Goal: Task Accomplishment & Management: Use online tool/utility

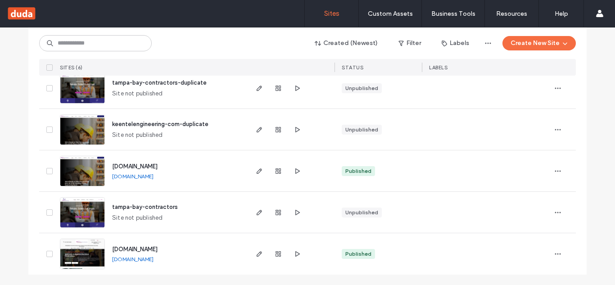
scroll to position [159, 0]
click at [257, 168] on use "button" at bounding box center [259, 170] width 5 height 5
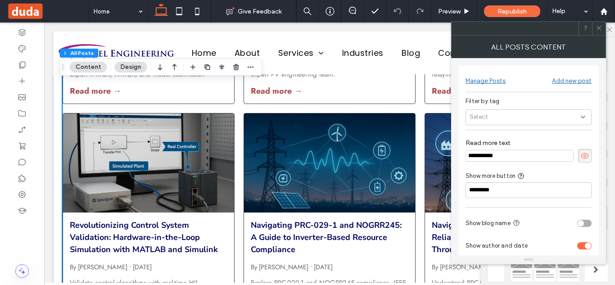
scroll to position [56, 0]
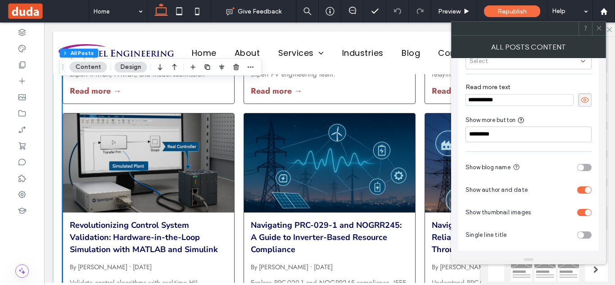
click at [598, 27] on use at bounding box center [598, 28] width 5 height 5
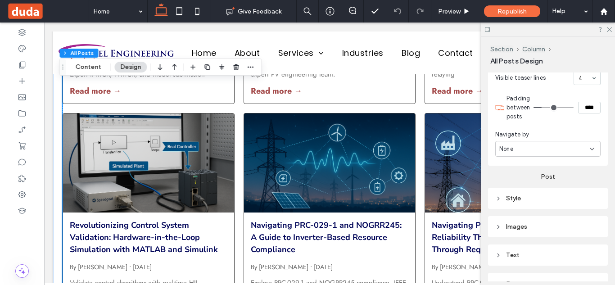
scroll to position [323, 0]
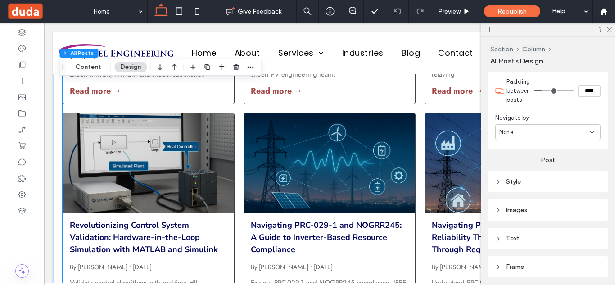
click at [515, 233] on div "Text" at bounding box center [547, 238] width 105 height 12
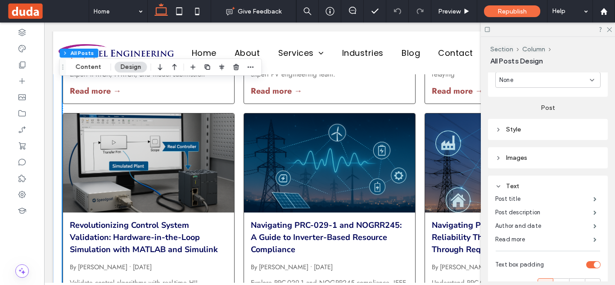
scroll to position [380, 0]
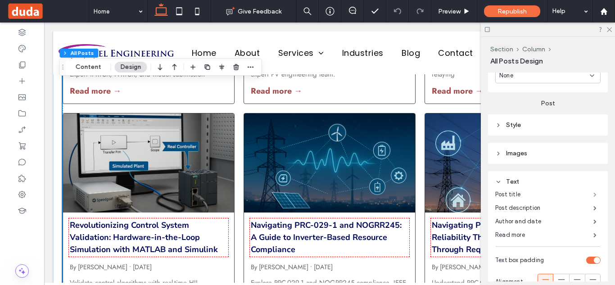
click at [593, 195] on span at bounding box center [594, 194] width 3 height 5
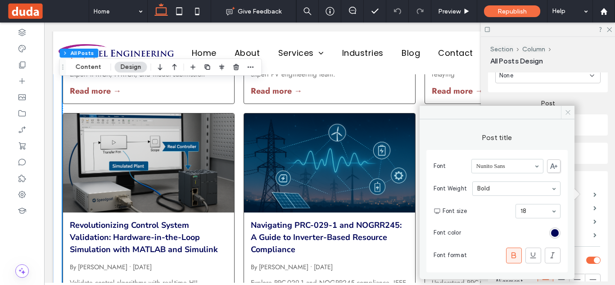
click at [569, 116] on span at bounding box center [568, 113] width 14 height 14
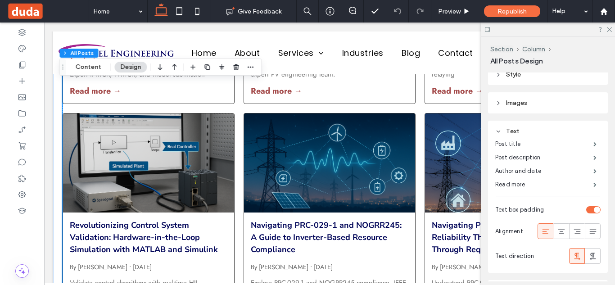
scroll to position [424, 0]
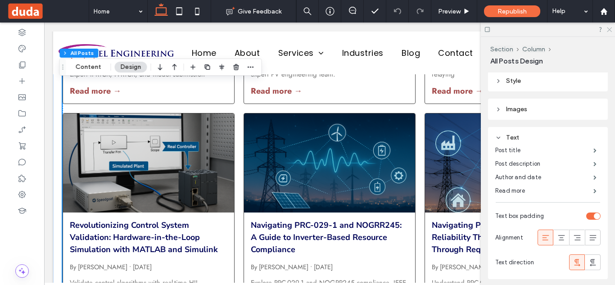
click at [609, 30] on use at bounding box center [609, 29] width 5 height 5
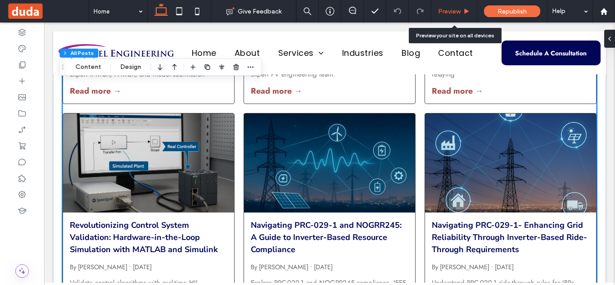
click at [462, 9] on div "Preview" at bounding box center [453, 12] width 45 height 8
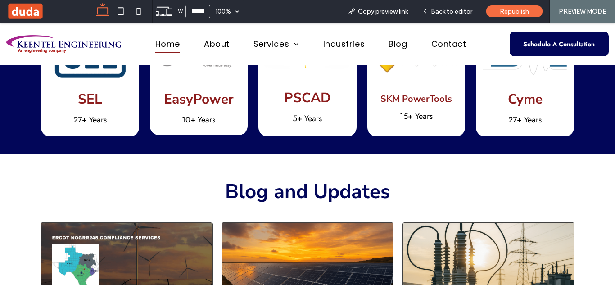
scroll to position [2436, 0]
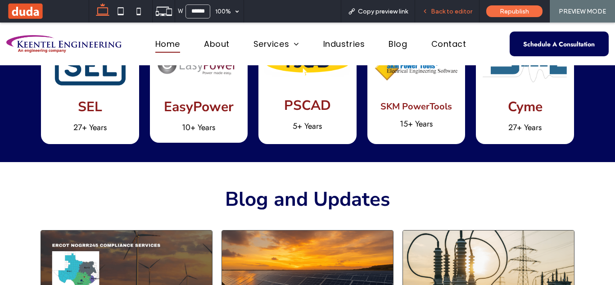
click at [455, 11] on span "Back to editor" at bounding box center [451, 12] width 41 height 8
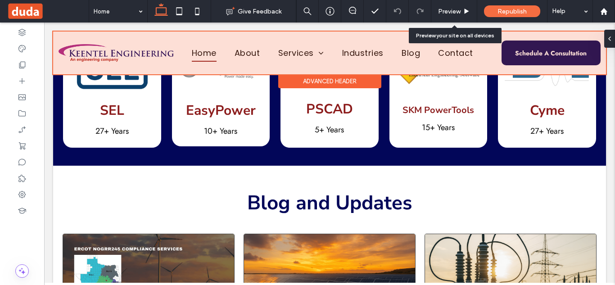
scroll to position [2428, 0]
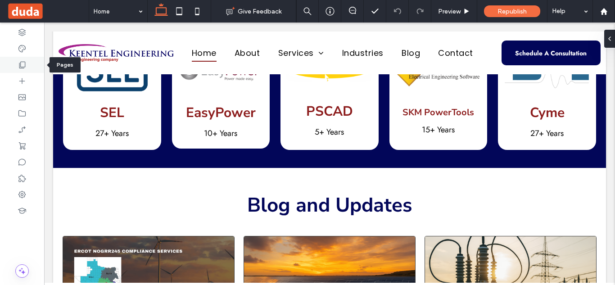
click at [13, 63] on div at bounding box center [22, 65] width 44 height 16
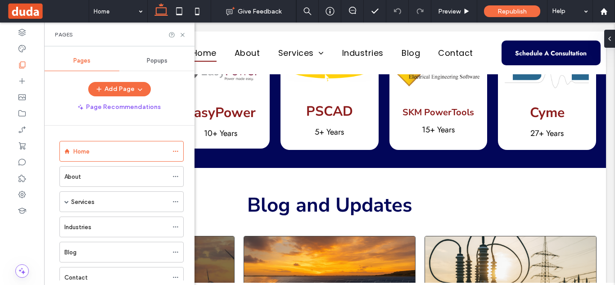
scroll to position [206, 0]
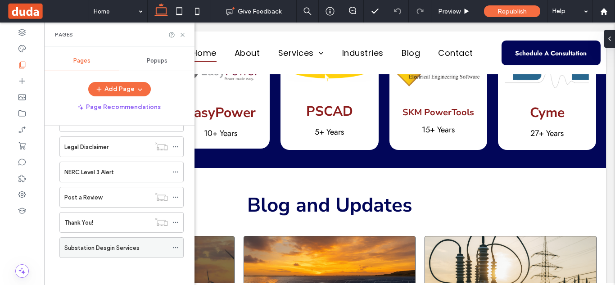
click at [122, 251] on label "Substation Desgin Services" at bounding box center [101, 248] width 75 height 16
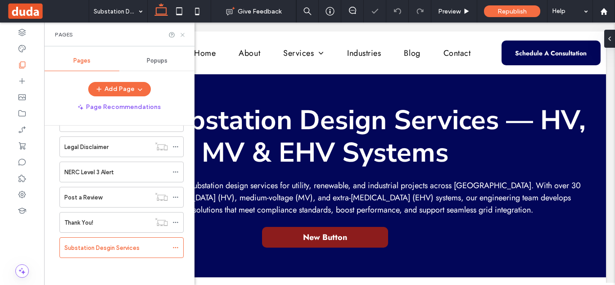
drag, startPoint x: 183, startPoint y: 35, endPoint x: 307, endPoint y: 13, distance: 125.3
click at [183, 35] on icon at bounding box center [182, 35] width 7 height 7
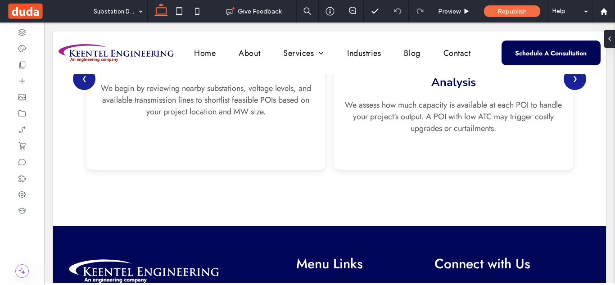
scroll to position [871, 0]
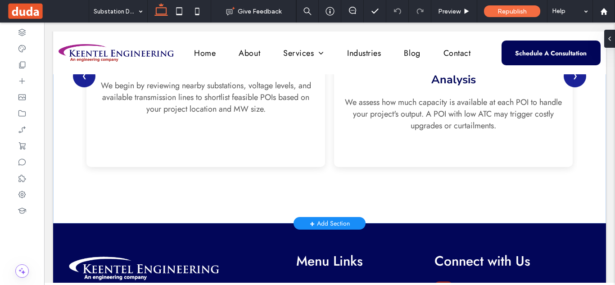
click at [331, 222] on div "+ Add Section" at bounding box center [330, 223] width 40 height 11
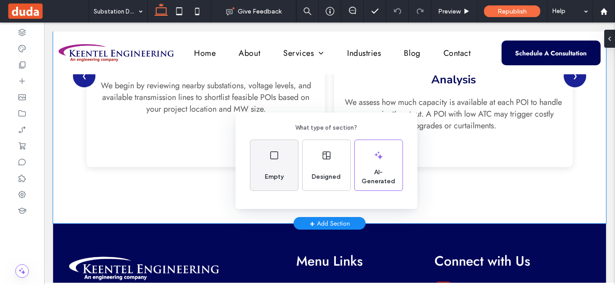
click at [275, 159] on use at bounding box center [274, 155] width 8 height 8
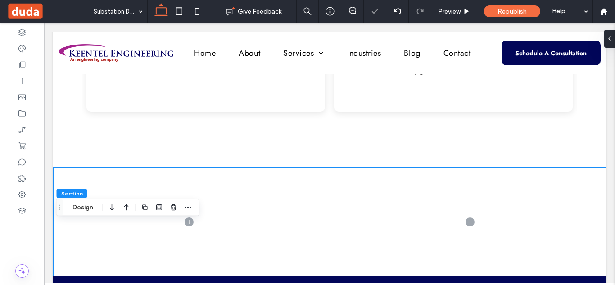
scroll to position [957, 0]
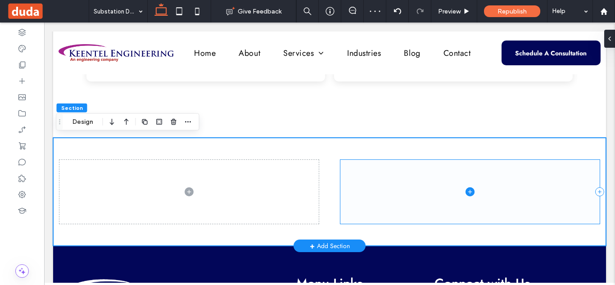
click at [415, 195] on span at bounding box center [469, 192] width 259 height 64
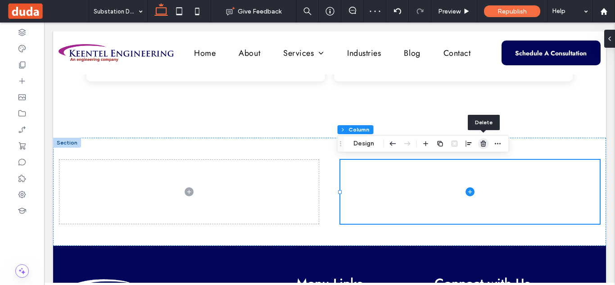
click at [482, 142] on use "button" at bounding box center [482, 143] width 5 height 6
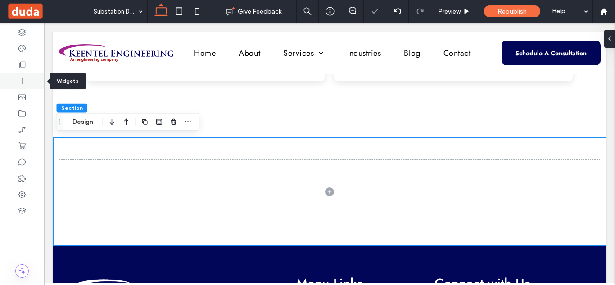
click at [27, 83] on div at bounding box center [22, 81] width 44 height 16
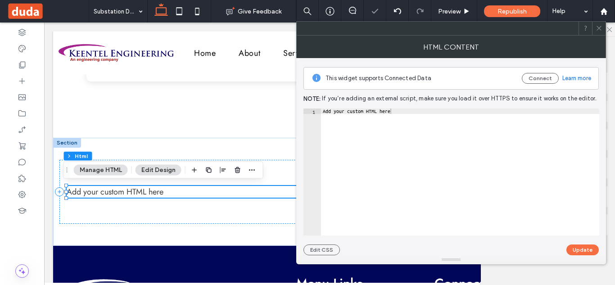
type textarea "**********"
click at [360, 109] on div "Add your custom HTML here" at bounding box center [460, 177] width 278 height 138
paste textarea "Cursor at row 1"
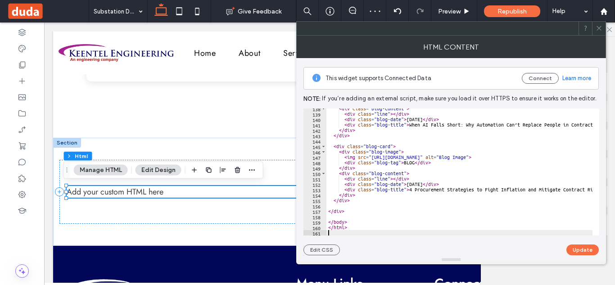
scroll to position [743, 0]
click at [576, 245] on button "Update" at bounding box center [582, 249] width 32 height 11
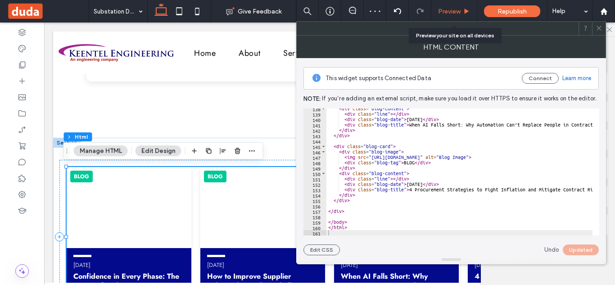
click at [456, 8] on span "Preview" at bounding box center [449, 12] width 23 height 8
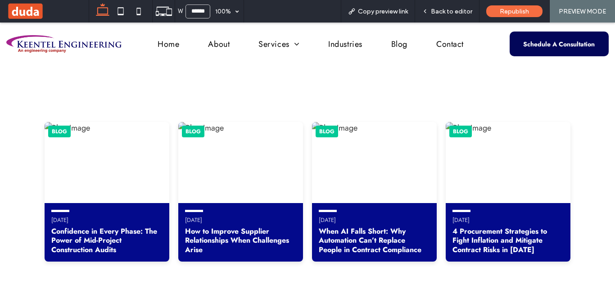
scroll to position [999, 0]
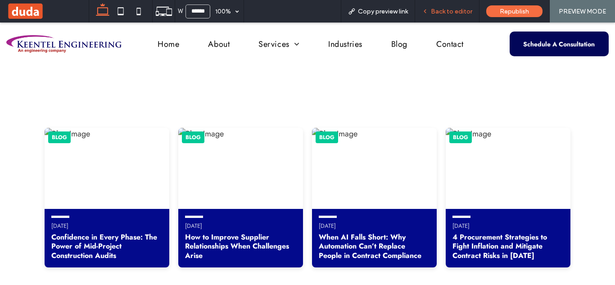
click at [459, 13] on span "Back to editor" at bounding box center [451, 12] width 41 height 8
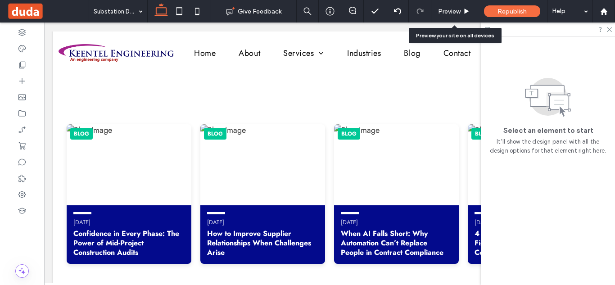
scroll to position [994, 0]
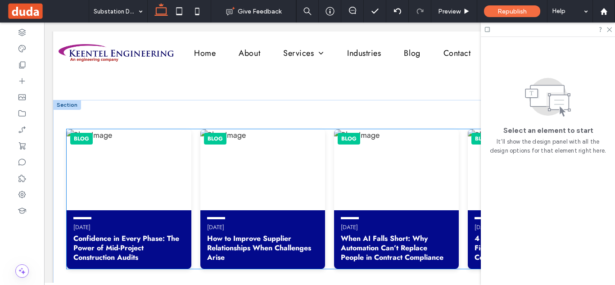
click at [236, 168] on img at bounding box center [262, 169] width 125 height 81
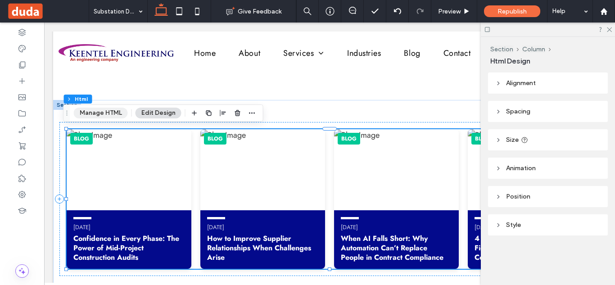
click at [121, 111] on button "Manage HTML" at bounding box center [101, 113] width 54 height 11
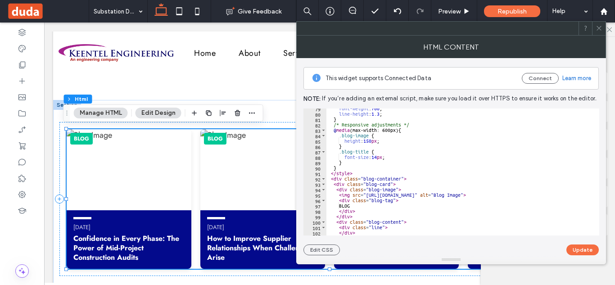
scroll to position [428, 0]
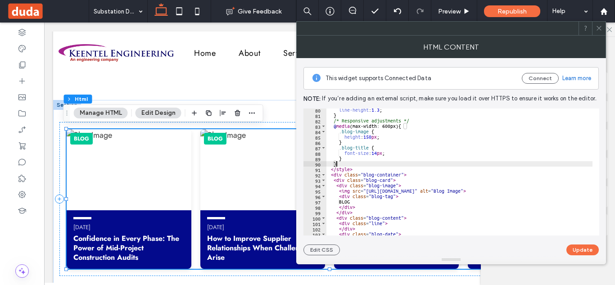
click at [427, 162] on div "line-height : 1.3 ; } /* Responsive adjustments */ @ media (max-width: 600px) {…" at bounding box center [515, 172] width 379 height 131
type textarea "****** *******"
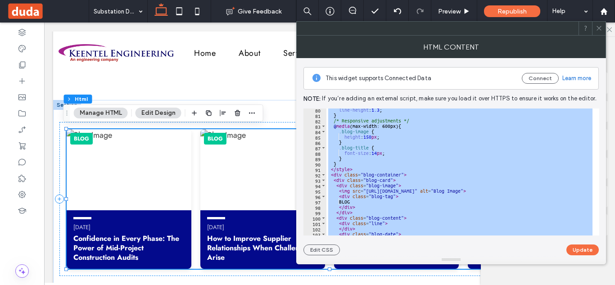
paste textarea "Cursor at row 165"
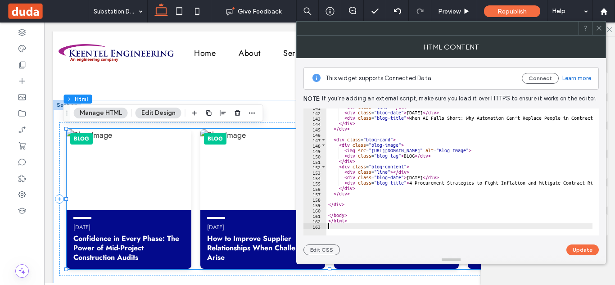
scroll to position [760, 0]
click at [588, 252] on button "Update" at bounding box center [582, 249] width 32 height 11
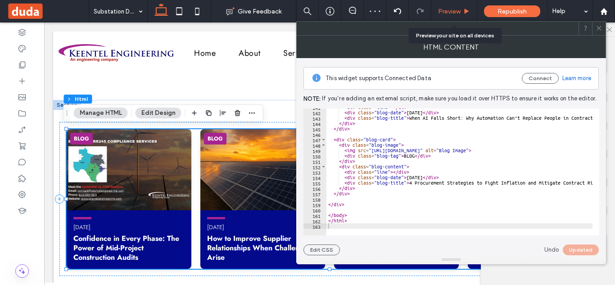
click at [453, 9] on span "Preview" at bounding box center [449, 12] width 23 height 8
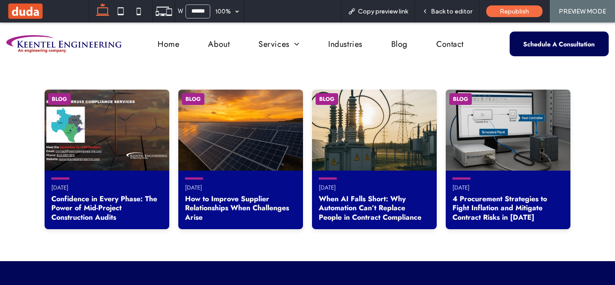
scroll to position [1046, 0]
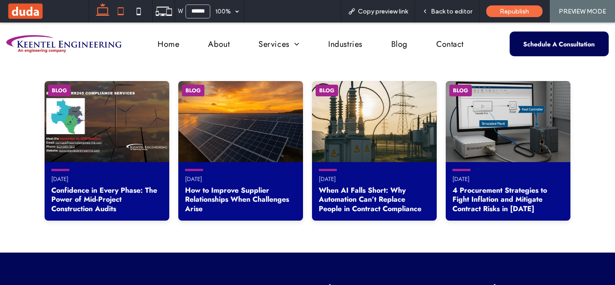
click at [122, 13] on icon at bounding box center [121, 11] width 18 height 18
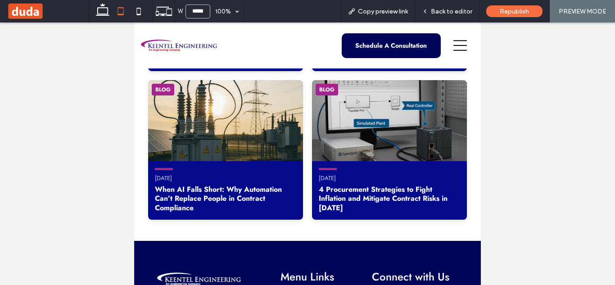
scroll to position [1286, 0]
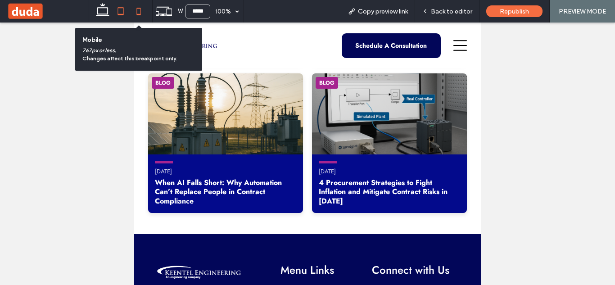
click at [136, 12] on icon at bounding box center [139, 11] width 18 height 18
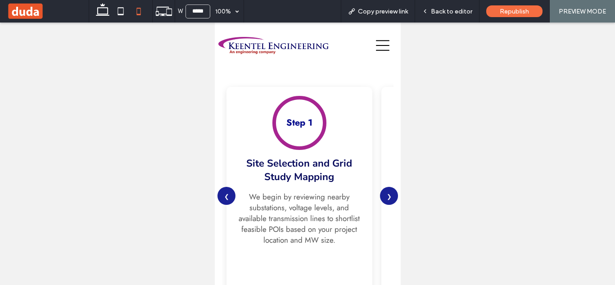
scroll to position [1129, 0]
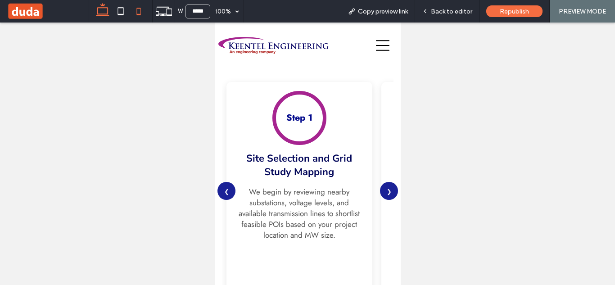
click at [104, 13] on icon at bounding box center [103, 11] width 18 height 18
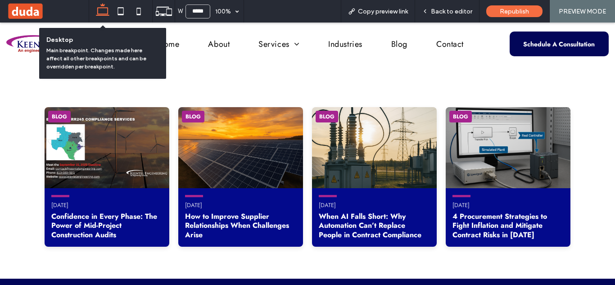
type input "******"
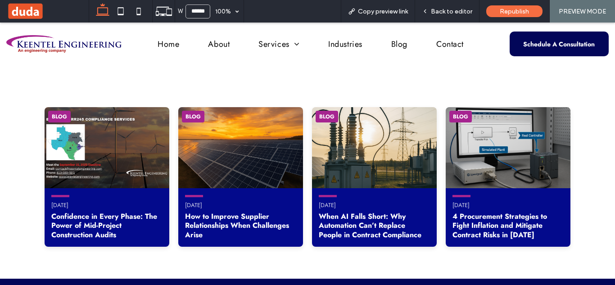
scroll to position [1017, 0]
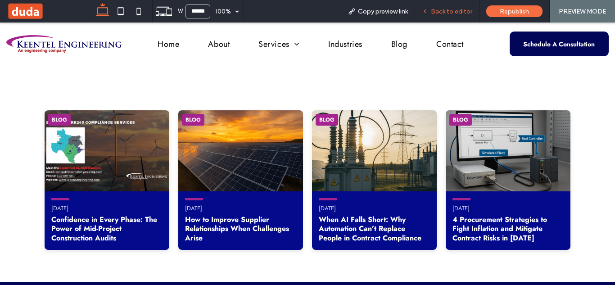
click at [437, 12] on span "Back to editor" at bounding box center [451, 12] width 41 height 8
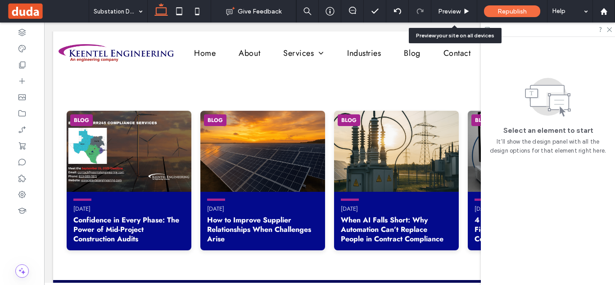
scroll to position [1012, 0]
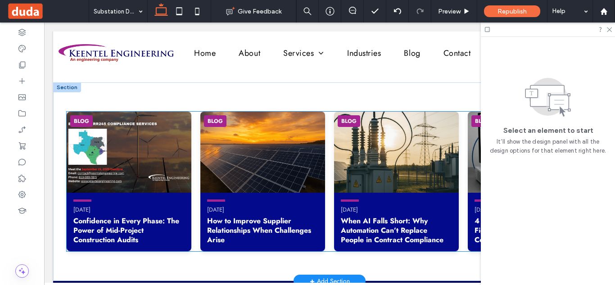
click at [326, 142] on div "BLOG June 24, 2025 Confidence in Every Phase: The Power of Mid-Project Construc…" at bounding box center [330, 182] width 526 height 140
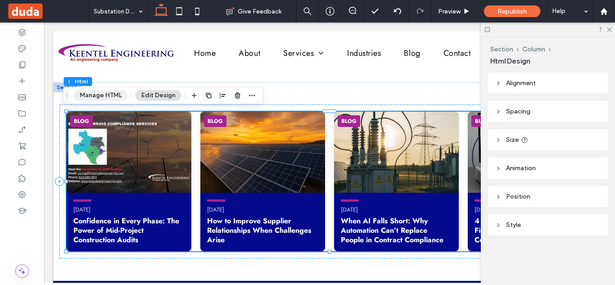
click at [113, 95] on button "Manage HTML" at bounding box center [101, 95] width 54 height 11
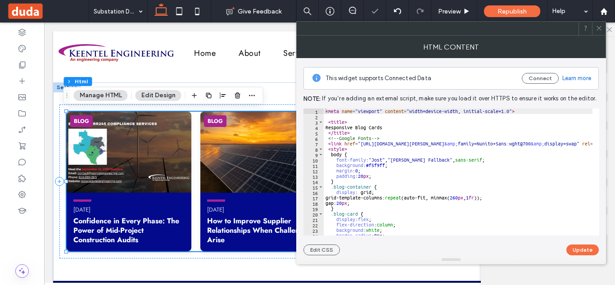
click at [459, 156] on div "< meta name = "viewport" content = "width=device-width, initial-scale=1.0" > < …" at bounding box center [605, 177] width 563 height 138
type textarea "****** *******"
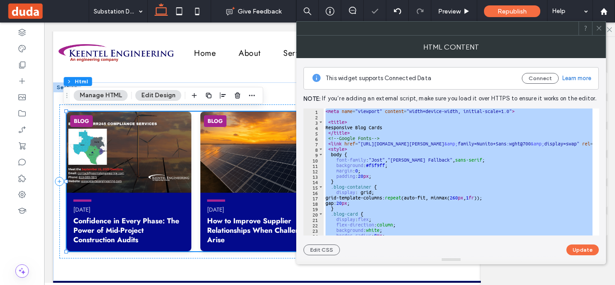
paste textarea "Cursor at row 165"
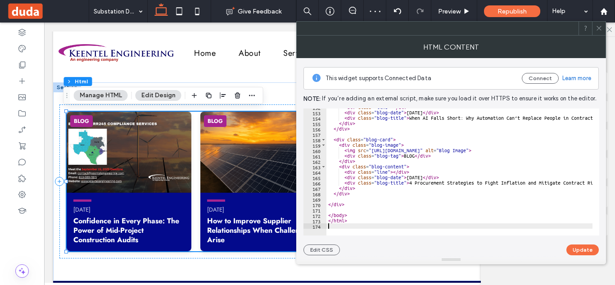
scroll to position [820, 0]
click at [579, 247] on button "Update" at bounding box center [582, 249] width 32 height 11
click at [452, 10] on span "Preview" at bounding box center [449, 12] width 23 height 8
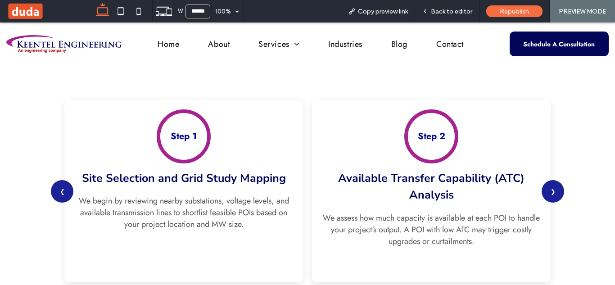
scroll to position [774, 0]
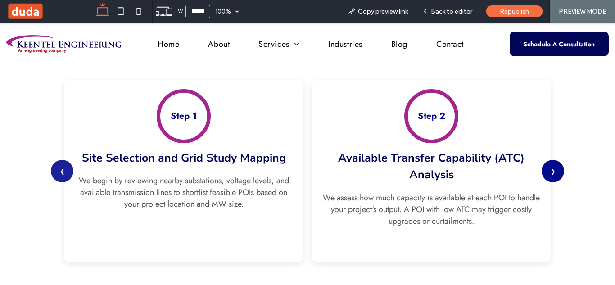
click at [552, 171] on button "❯" at bounding box center [553, 171] width 23 height 23
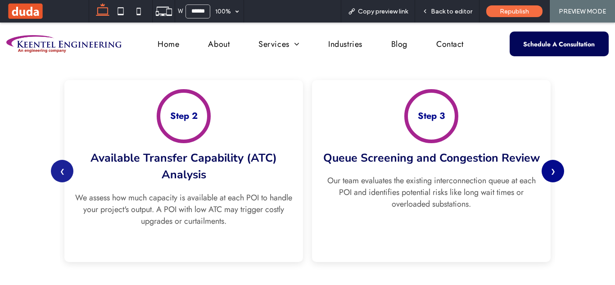
click at [552, 171] on button "❯" at bounding box center [553, 171] width 23 height 23
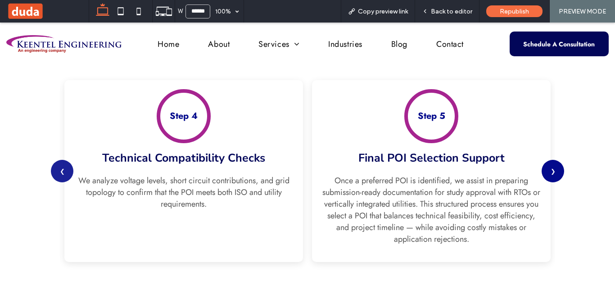
click at [552, 171] on button "❯" at bounding box center [553, 171] width 23 height 23
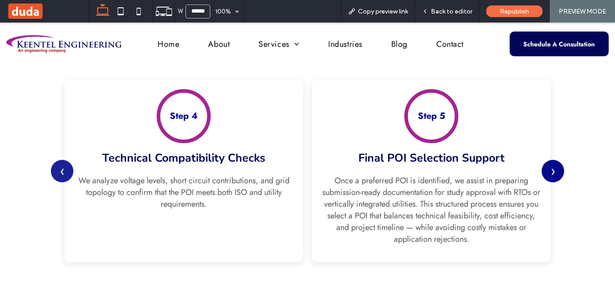
click at [552, 171] on button "❯" at bounding box center [553, 171] width 23 height 23
click at [64, 172] on button "❮" at bounding box center [62, 171] width 23 height 23
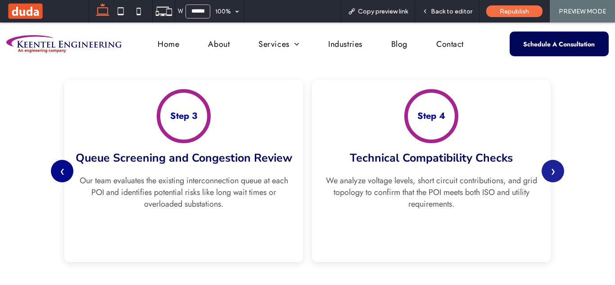
click at [64, 172] on button "❮" at bounding box center [62, 171] width 23 height 23
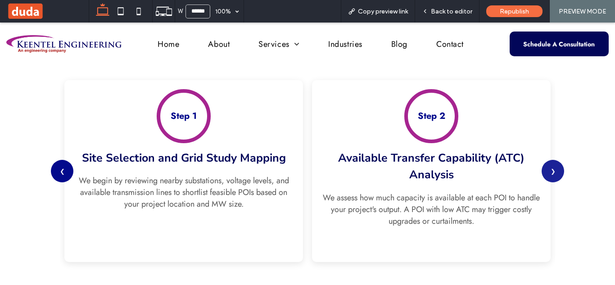
click at [64, 172] on button "❮" at bounding box center [62, 171] width 23 height 23
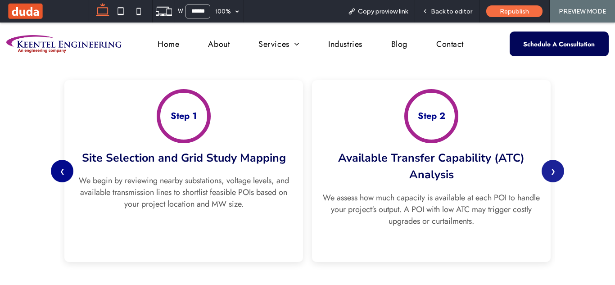
click at [64, 172] on button "❮" at bounding box center [62, 171] width 23 height 23
click at [547, 166] on button "❯" at bounding box center [553, 171] width 23 height 23
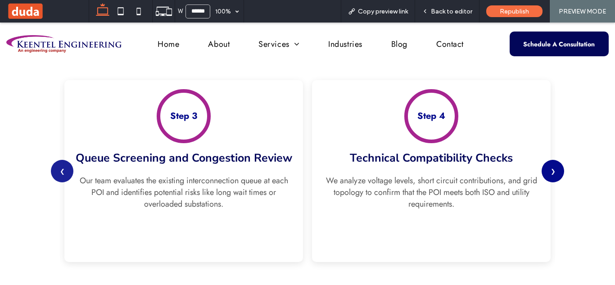
click at [547, 166] on button "❯" at bounding box center [553, 171] width 23 height 23
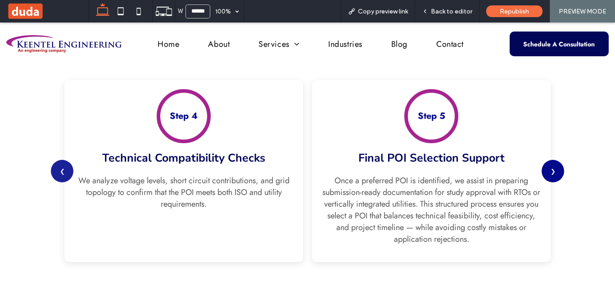
click at [547, 166] on button "❯" at bounding box center [553, 171] width 23 height 23
click at [60, 173] on button "❮" at bounding box center [62, 171] width 23 height 23
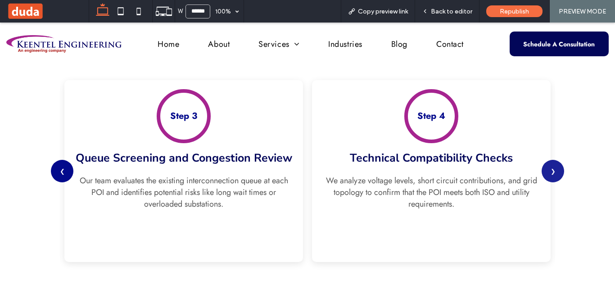
click at [60, 173] on button "❮" at bounding box center [62, 171] width 23 height 23
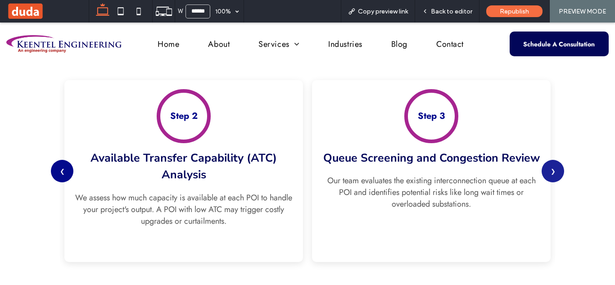
click at [60, 173] on button "❮" at bounding box center [62, 171] width 23 height 23
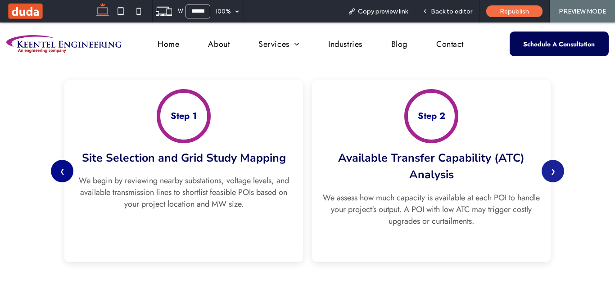
click at [60, 173] on button "❮" at bounding box center [62, 171] width 23 height 23
click at [446, 14] on span "Back to editor" at bounding box center [451, 12] width 41 height 8
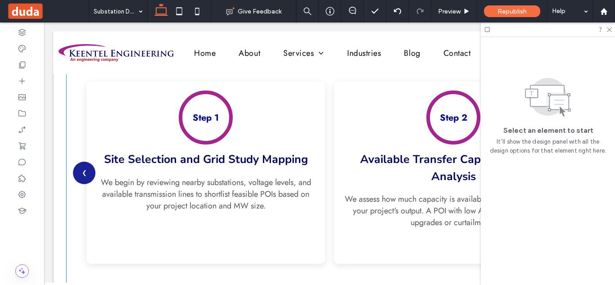
click at [304, 130] on div "Step 1 Site Selection and Grid Study Mapping We begin by reviewing nearby subst…" at bounding box center [205, 172] width 239 height 182
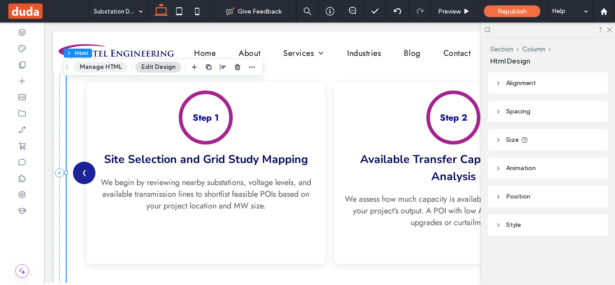
click at [117, 71] on button "Manage HTML" at bounding box center [101, 67] width 54 height 11
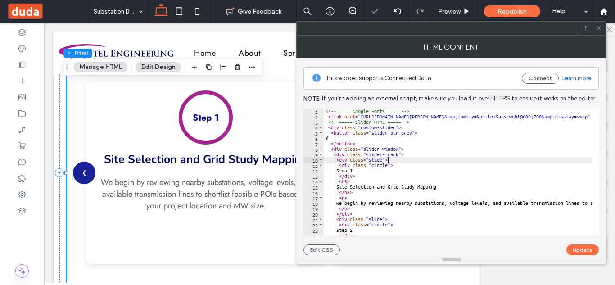
type textarea "**********"
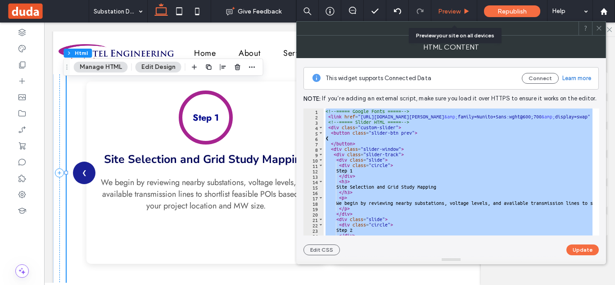
click at [461, 8] on div "Preview" at bounding box center [453, 12] width 45 height 8
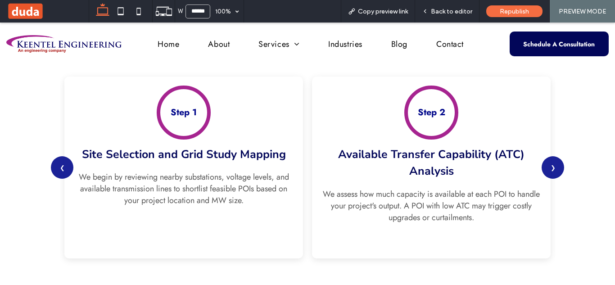
scroll to position [780, 0]
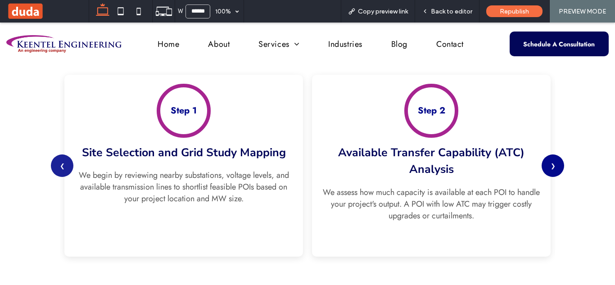
click at [548, 169] on button "❯" at bounding box center [553, 165] width 23 height 23
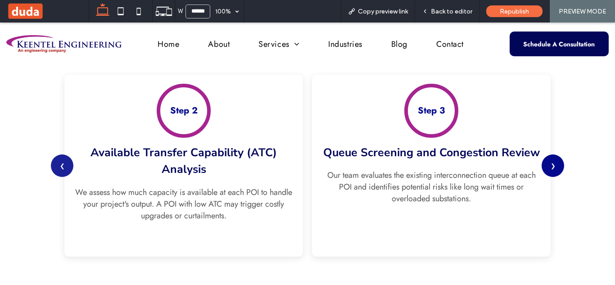
click at [548, 169] on button "❯" at bounding box center [553, 165] width 23 height 23
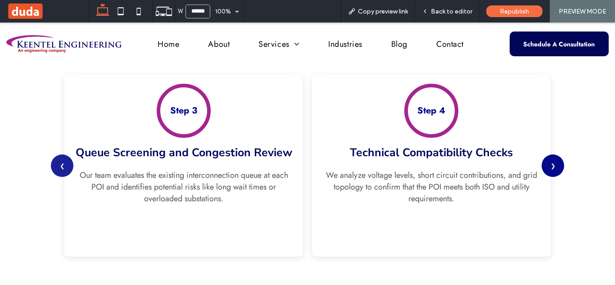
click at [548, 169] on button "❯" at bounding box center [553, 165] width 23 height 23
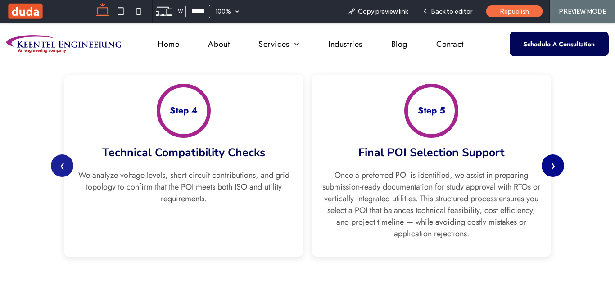
click at [548, 169] on button "❯" at bounding box center [553, 165] width 23 height 23
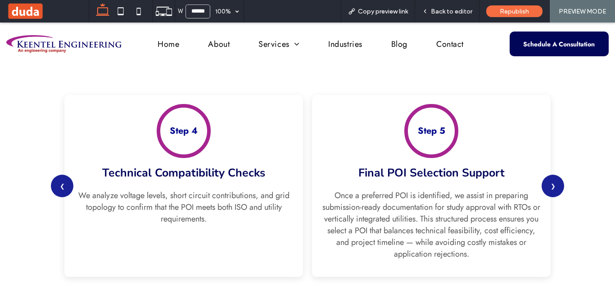
scroll to position [757, 0]
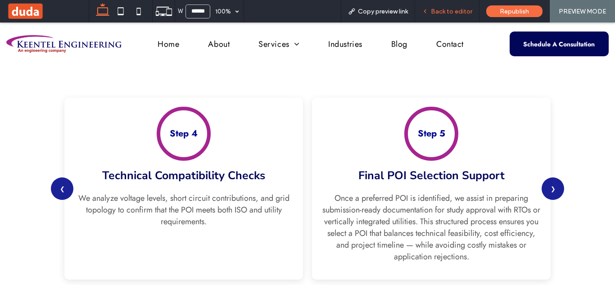
click at [447, 9] on span "Back to editor" at bounding box center [451, 12] width 41 height 8
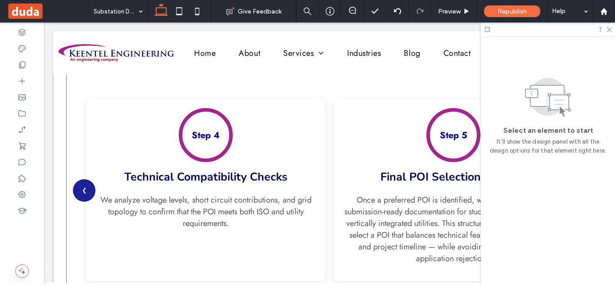
click at [342, 127] on div "Step 5 Final POI Selection Support Once a preferred POI is identified, we assis…" at bounding box center [453, 190] width 239 height 182
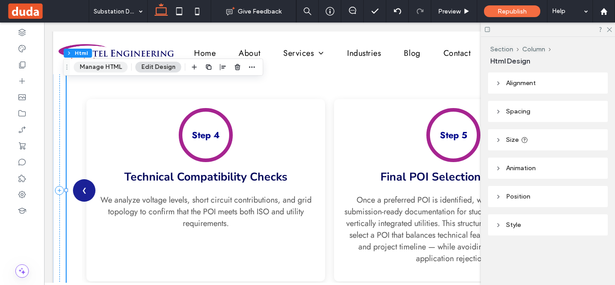
click at [105, 66] on button "Manage HTML" at bounding box center [101, 67] width 54 height 11
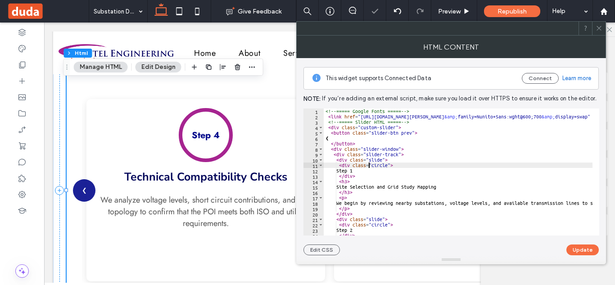
type textarea "**********"
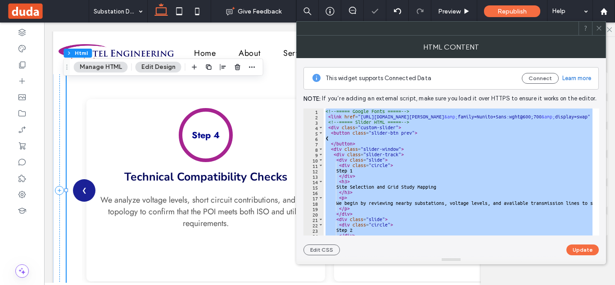
paste textarea "Cursor at row 214"
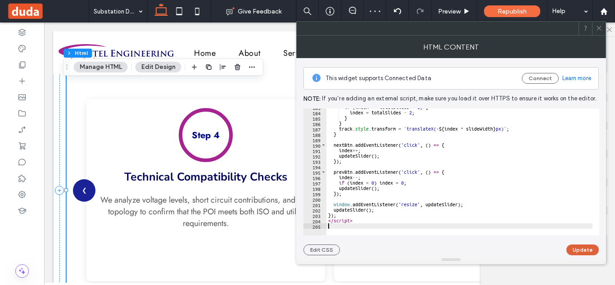
click at [584, 252] on button "Update" at bounding box center [582, 249] width 32 height 11
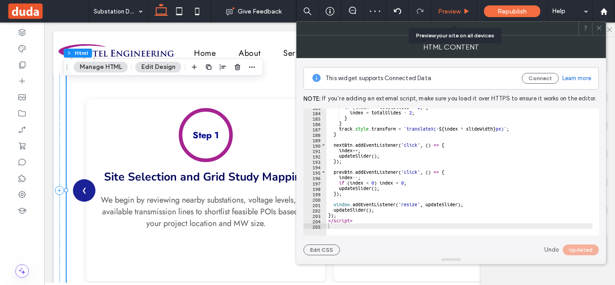
click at [454, 10] on span "Preview" at bounding box center [449, 12] width 23 height 8
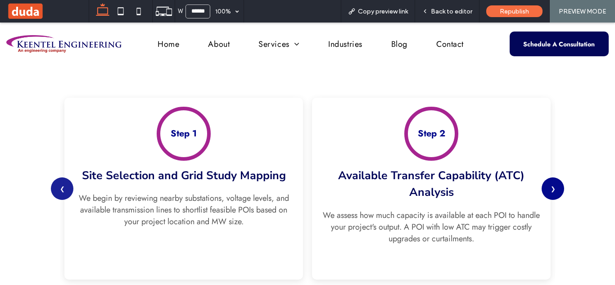
click at [555, 187] on button "❯" at bounding box center [553, 188] width 23 height 23
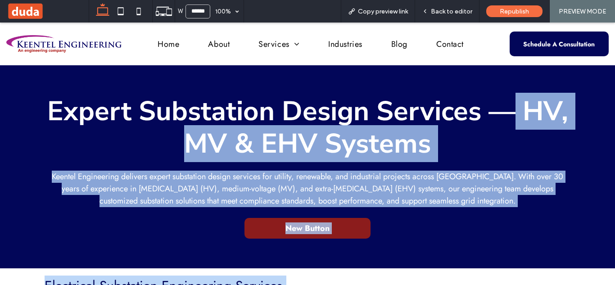
drag, startPoint x: 607, startPoint y: 156, endPoint x: 560, endPoint y: 109, distance: 67.2
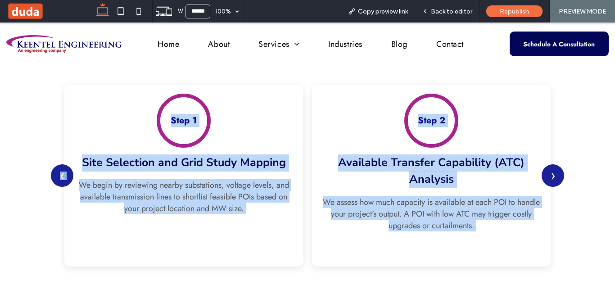
scroll to position [767, 0]
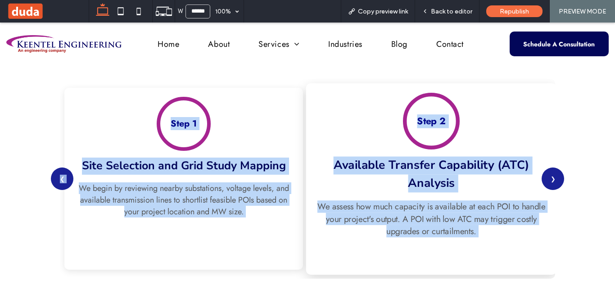
click at [324, 140] on div "Step 2 Available Transfer Capability (ATC) Analysis We assess how much capacity…" at bounding box center [431, 178] width 251 height 191
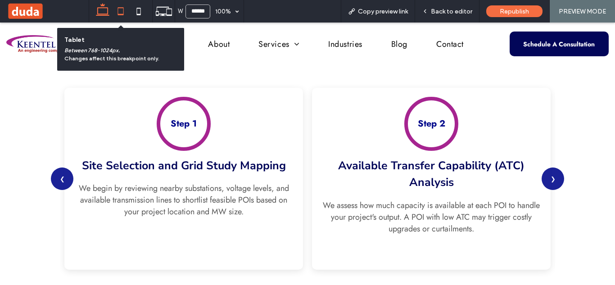
click at [122, 9] on icon at bounding box center [121, 11] width 18 height 18
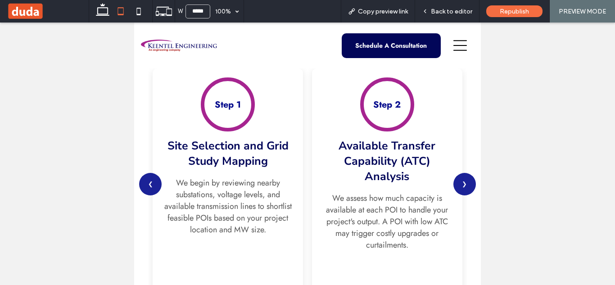
scroll to position [855, 0]
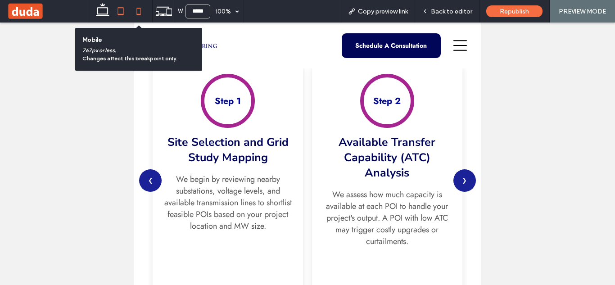
click at [136, 8] on icon at bounding box center [139, 11] width 18 height 18
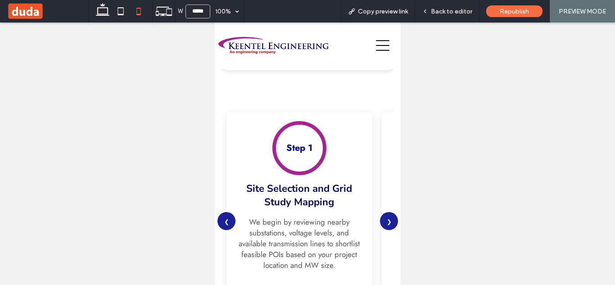
scroll to position [1104, 0]
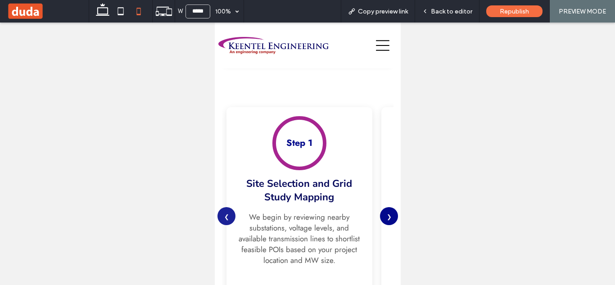
click at [384, 209] on button "❯" at bounding box center [388, 216] width 18 height 18
click at [224, 212] on button "❮" at bounding box center [226, 216] width 18 height 18
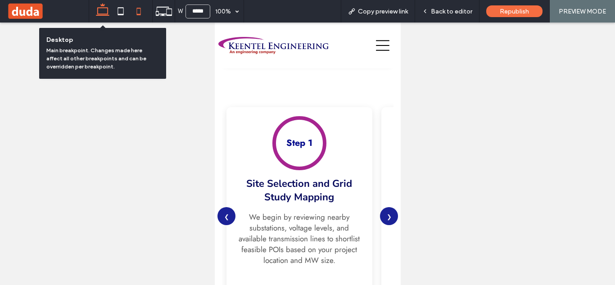
click at [105, 11] on icon at bounding box center [103, 11] width 18 height 18
type input "******"
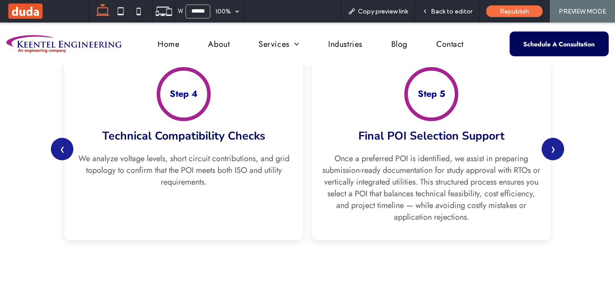
scroll to position [796, 0]
click at [553, 151] on button "❯" at bounding box center [553, 149] width 23 height 23
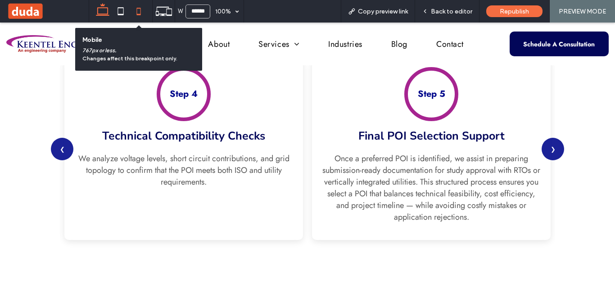
click at [136, 14] on icon at bounding box center [139, 11] width 18 height 18
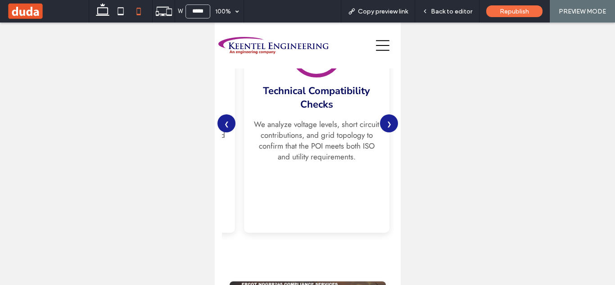
scroll to position [1172, 0]
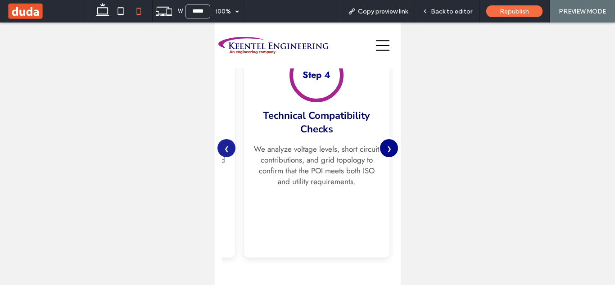
click at [383, 143] on button "❯" at bounding box center [388, 148] width 18 height 18
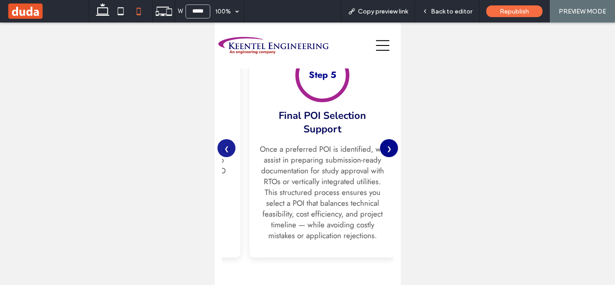
click at [383, 143] on button "❯" at bounding box center [388, 148] width 18 height 18
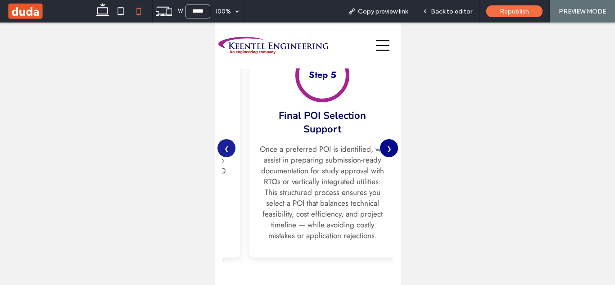
click at [383, 143] on button "❯" at bounding box center [388, 148] width 18 height 18
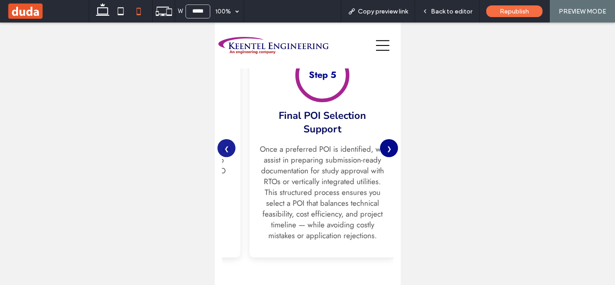
click at [383, 143] on button "❯" at bounding box center [388, 148] width 18 height 18
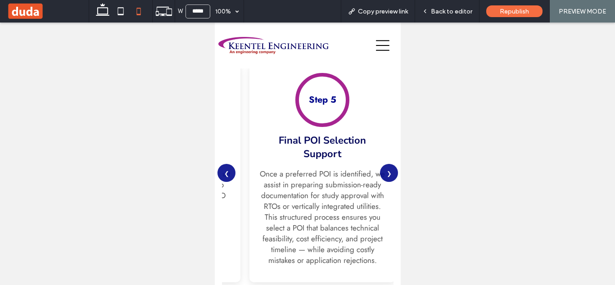
scroll to position [1152, 0]
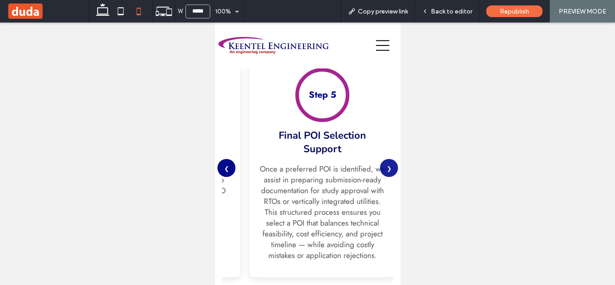
click at [229, 162] on button "❮" at bounding box center [226, 168] width 18 height 18
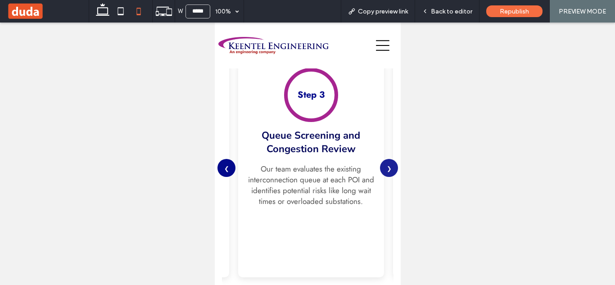
click at [229, 162] on button "❮" at bounding box center [226, 168] width 18 height 18
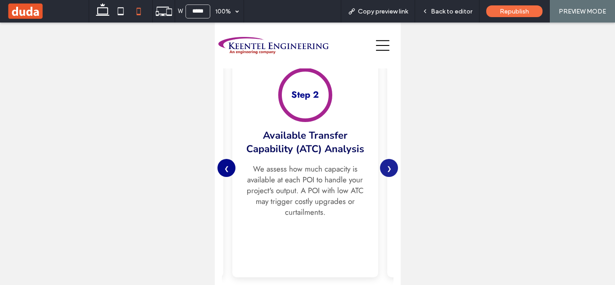
click at [229, 162] on button "❮" at bounding box center [226, 168] width 18 height 18
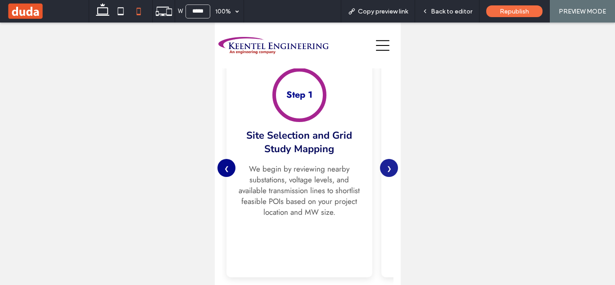
click at [229, 162] on button "❮" at bounding box center [226, 168] width 18 height 18
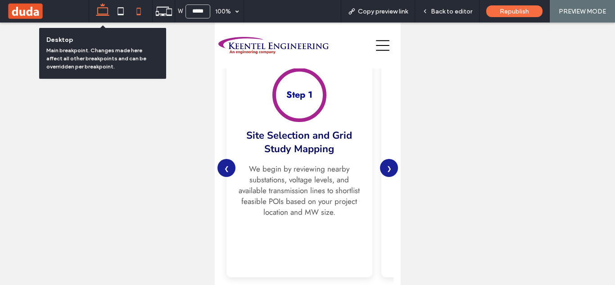
click at [105, 12] on icon at bounding box center [103, 11] width 18 height 18
type input "******"
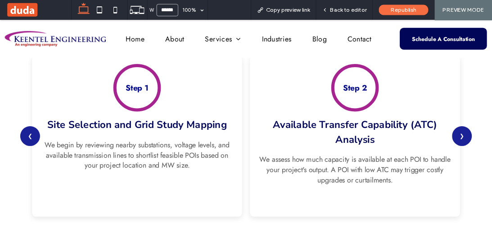
scroll to position [784, 0]
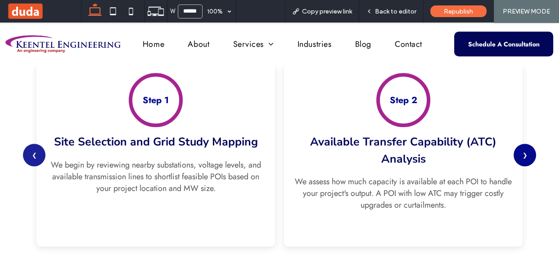
click at [522, 153] on button "❯" at bounding box center [525, 155] width 23 height 23
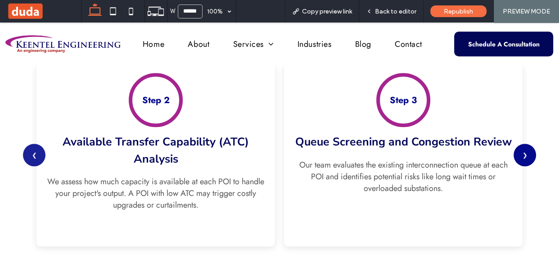
click at [522, 153] on button "❯" at bounding box center [525, 155] width 23 height 23
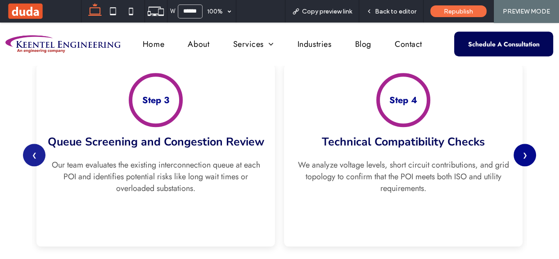
click at [522, 153] on button "❯" at bounding box center [525, 155] width 23 height 23
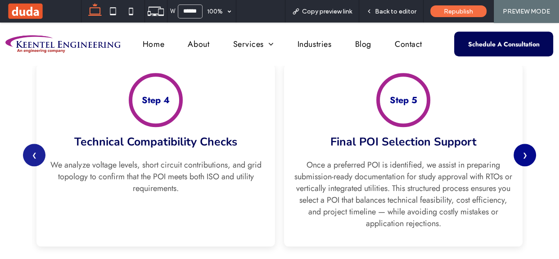
click at [522, 153] on button "❯" at bounding box center [525, 155] width 23 height 23
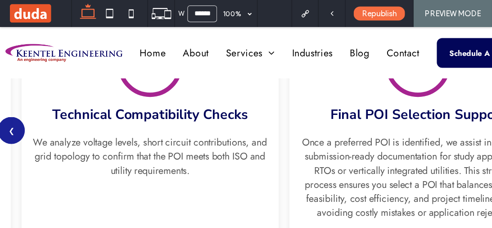
scroll to position [843, 0]
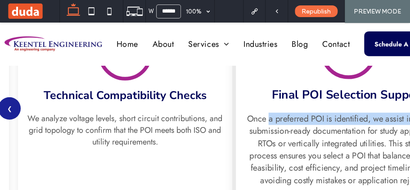
drag, startPoint x: 262, startPoint y: 138, endPoint x: 275, endPoint y: 117, distance: 24.7
click at [275, 117] on p "Once a preferred POI is identified, we assist in preparing submission-ready doc…" at bounding box center [348, 150] width 206 height 74
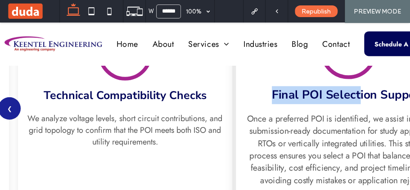
drag, startPoint x: 351, startPoint y: 95, endPoint x: 388, endPoint y: 79, distance: 40.0
click at [388, 79] on div "Step 5 Final POI Selection Support Once a preferred POI is identified, we assis…" at bounding box center [348, 108] width 225 height 191
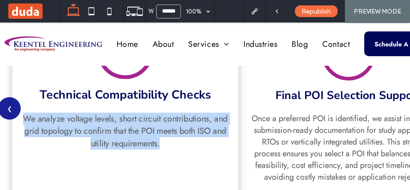
drag, startPoint x: 223, startPoint y: 152, endPoint x: 219, endPoint y: 103, distance: 49.2
click at [219, 103] on div "Step 4 Technical Compatibility Checks We analyze voltage levels, short circuit …" at bounding box center [125, 108] width 225 height 191
click at [219, 103] on h3 "Technical Compatibility Checks" at bounding box center [125, 95] width 206 height 18
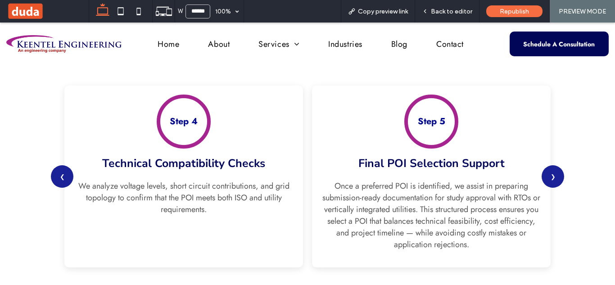
scroll to position [789, 0]
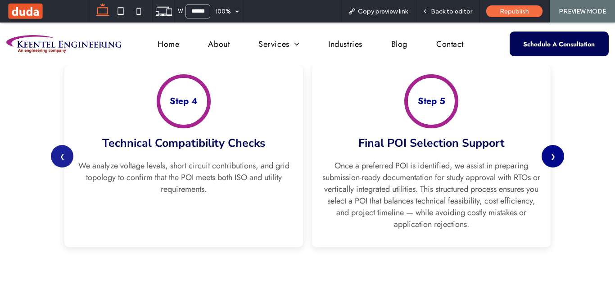
click at [551, 156] on button "❯" at bounding box center [553, 156] width 23 height 23
click at [56, 153] on button "❮" at bounding box center [62, 156] width 23 height 23
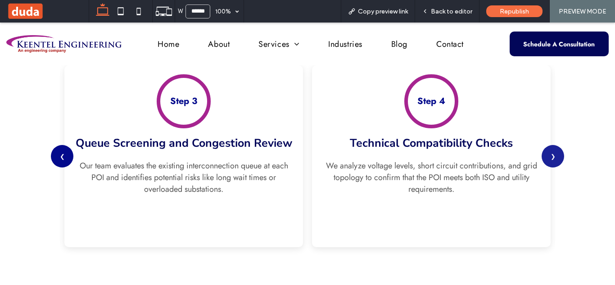
click at [56, 153] on button "❮" at bounding box center [62, 156] width 23 height 23
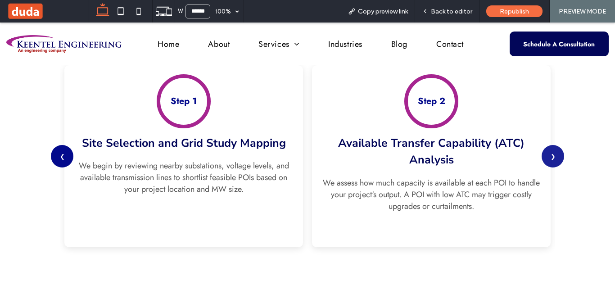
click at [56, 153] on button "❮" at bounding box center [62, 156] width 23 height 23
click at [432, 12] on span "Back to editor" at bounding box center [451, 12] width 41 height 8
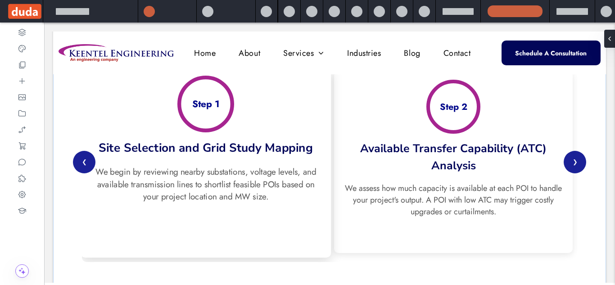
scroll to position [784, 0]
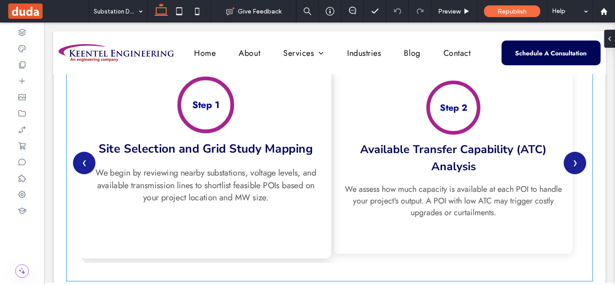
click at [313, 136] on div "Step 1 Site Selection and Grid Study Mapping We begin by reviewing nearby subst…" at bounding box center [206, 162] width 251 height 191
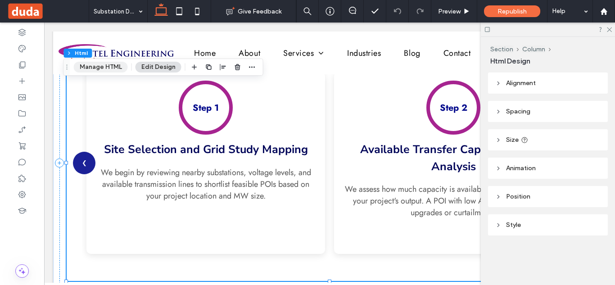
click at [118, 70] on button "Manage HTML" at bounding box center [101, 67] width 54 height 11
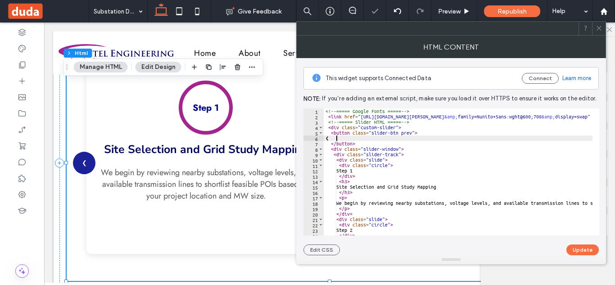
type textarea "**********"
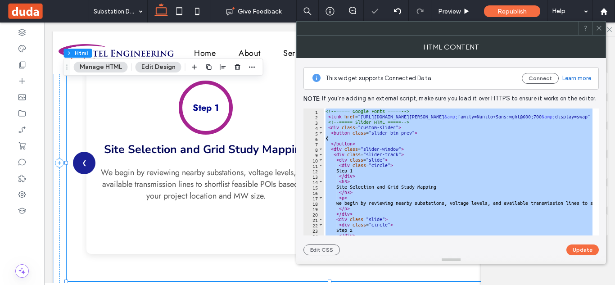
paste textarea "Cursor at row 219"
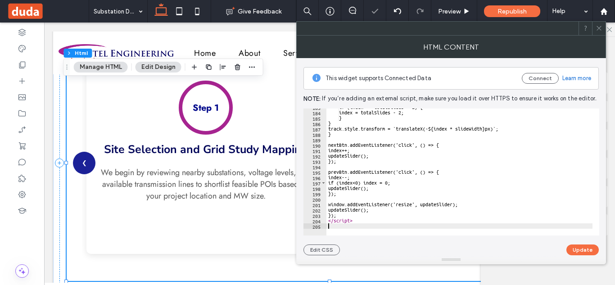
scroll to position [987, 0]
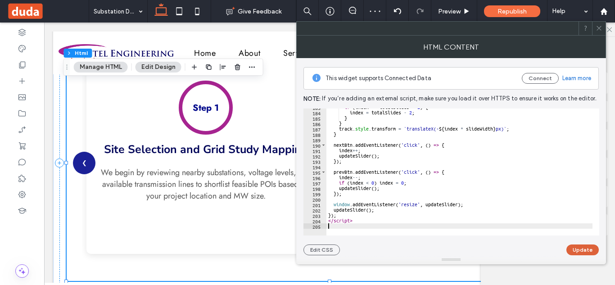
click at [572, 248] on button "Update" at bounding box center [582, 249] width 32 height 11
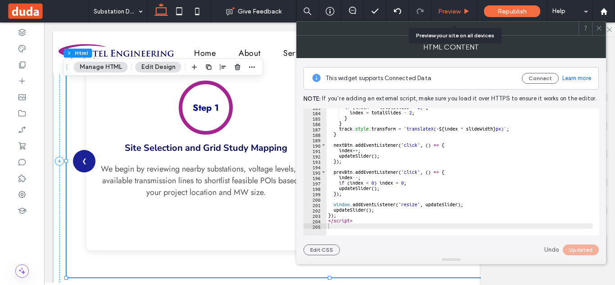
click at [459, 11] on span "Preview" at bounding box center [449, 12] width 23 height 8
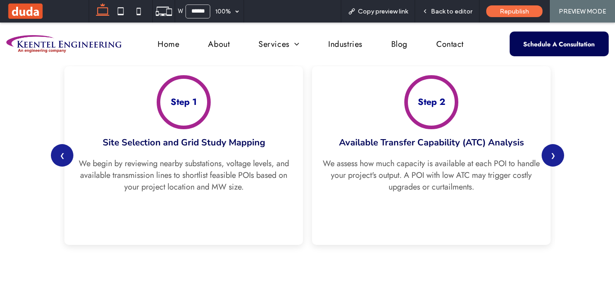
scroll to position [790, 0]
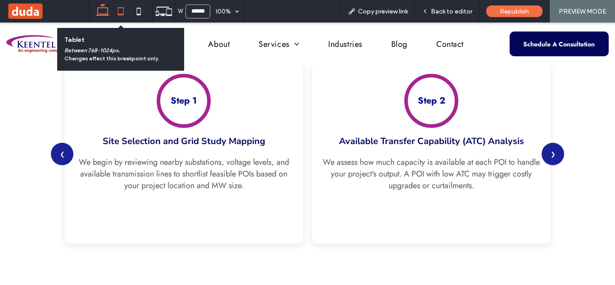
click at [122, 11] on icon at bounding box center [121, 11] width 18 height 18
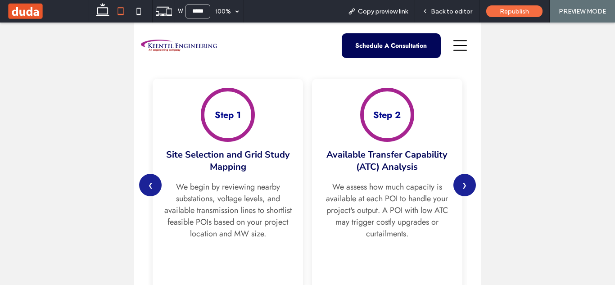
scroll to position [838, 0]
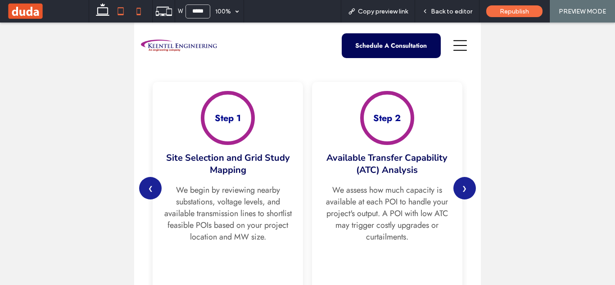
click at [136, 7] on icon at bounding box center [139, 11] width 18 height 18
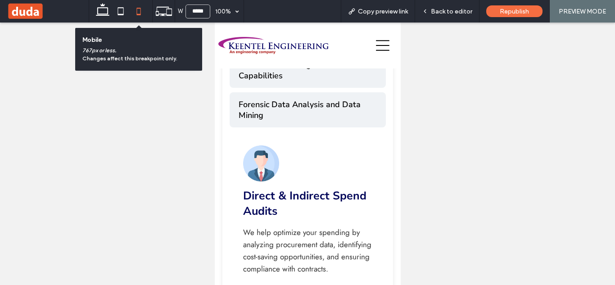
scroll to position [1088, 0]
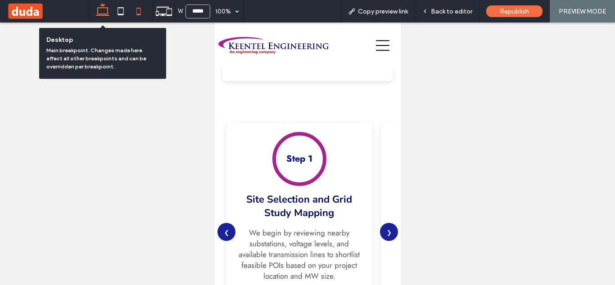
click at [103, 9] on icon at bounding box center [103, 11] width 18 height 18
type input "******"
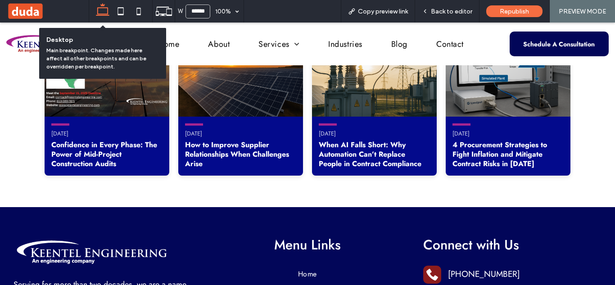
scroll to position [721, 0]
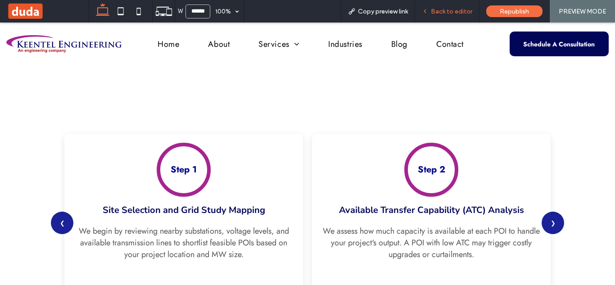
click at [452, 8] on span "Back to editor" at bounding box center [451, 12] width 41 height 8
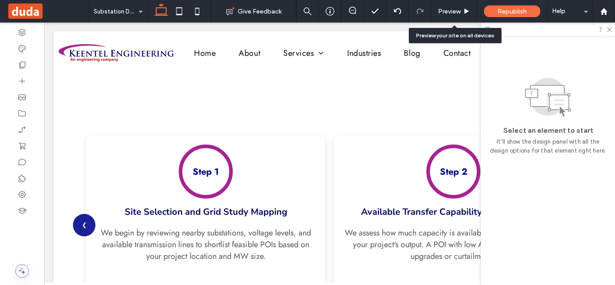
scroll to position [719, 0]
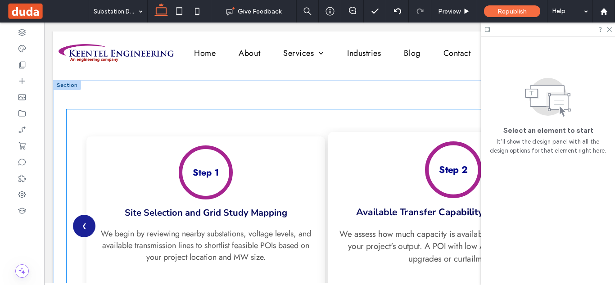
click at [352, 175] on div "Step 2 Available Transfer Capability (ATC) Analysis We assess how much capacity…" at bounding box center [453, 226] width 251 height 188
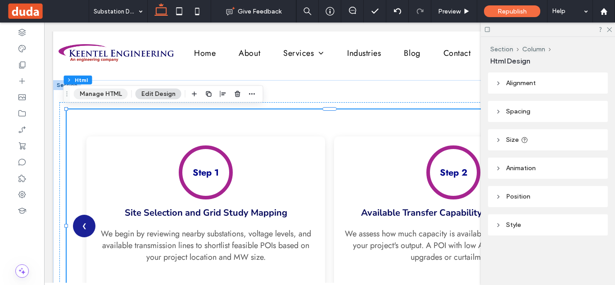
click at [109, 94] on button "Manage HTML" at bounding box center [101, 94] width 54 height 11
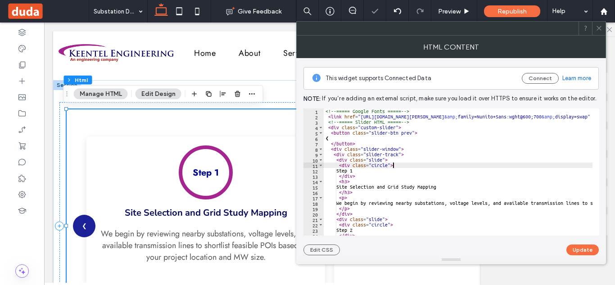
type textarea "**********"
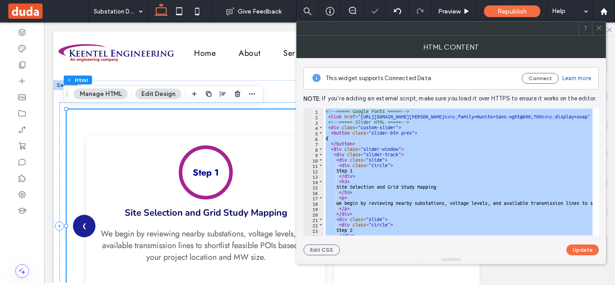
paste textarea "Cursor at row 219"
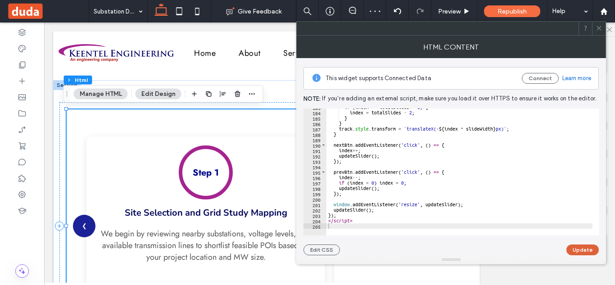
click at [573, 248] on button "Update" at bounding box center [582, 249] width 32 height 11
click at [454, 9] on span "Preview" at bounding box center [449, 12] width 23 height 8
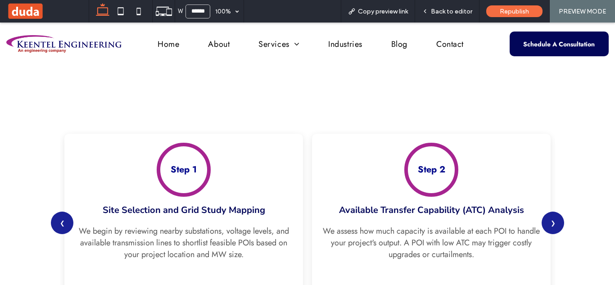
scroll to position [721, 0]
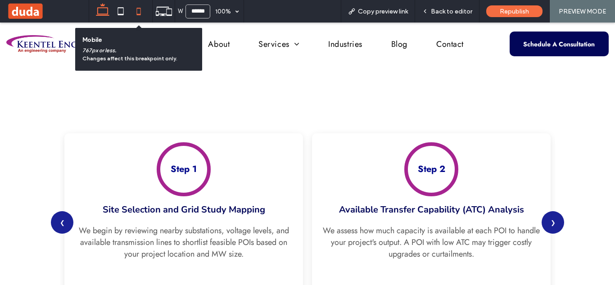
click at [138, 11] on icon at bounding box center [139, 11] width 18 height 18
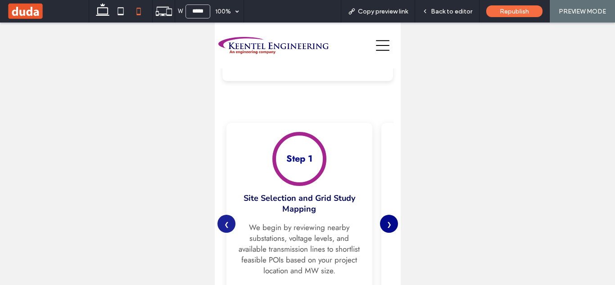
click at [379, 222] on button "❯" at bounding box center [388, 224] width 18 height 18
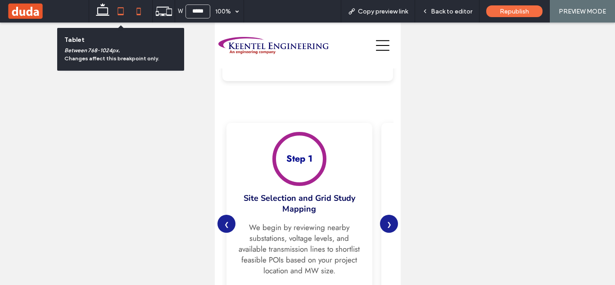
click at [120, 10] on icon at bounding box center [121, 11] width 18 height 18
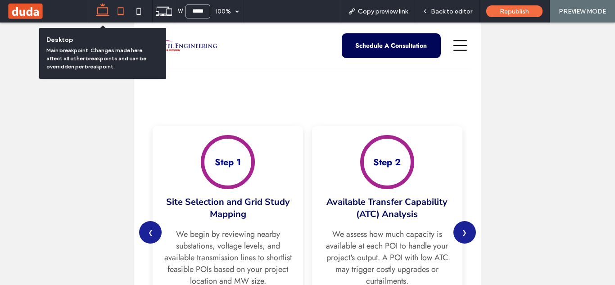
click at [98, 7] on icon at bounding box center [103, 11] width 18 height 18
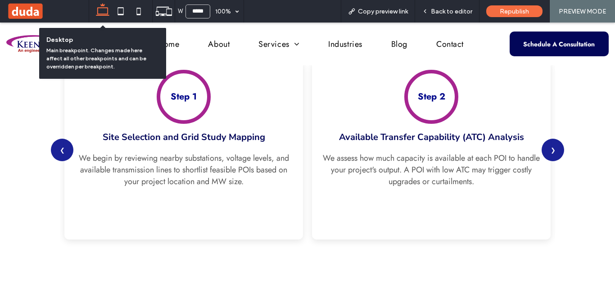
type input "******"
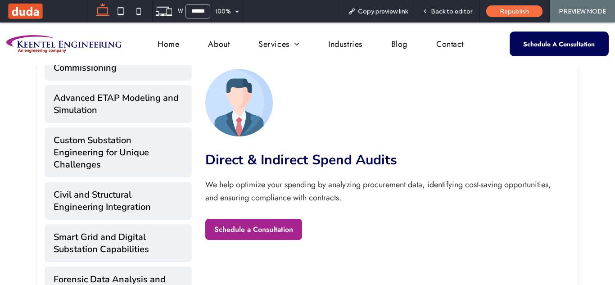
scroll to position [443, 0]
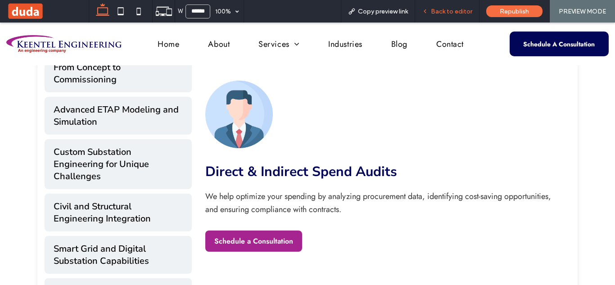
click at [450, 10] on span "Back to editor" at bounding box center [451, 12] width 41 height 8
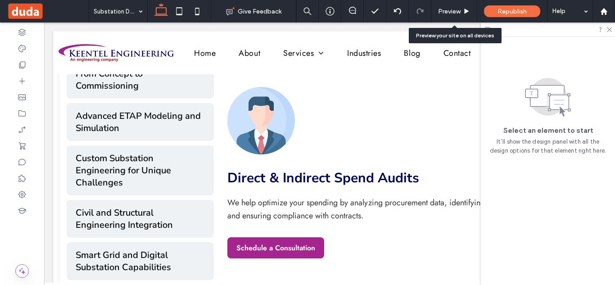
scroll to position [442, 0]
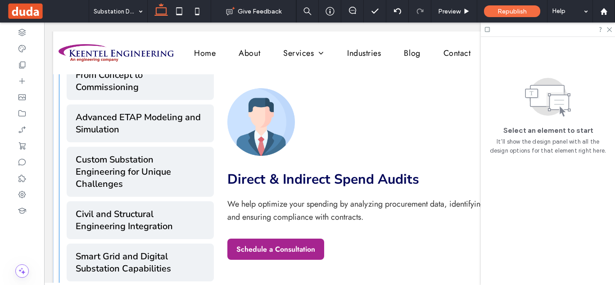
click at [341, 116] on div "Direct & Indirect Spend Audits We help optimize your spending by analyzing proc…" at bounding box center [403, 174] width 352 height 172
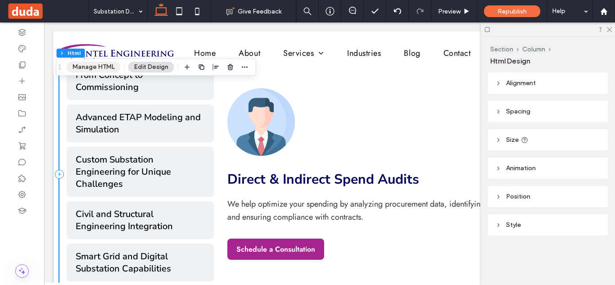
click at [109, 65] on button "Manage HTML" at bounding box center [94, 67] width 54 height 11
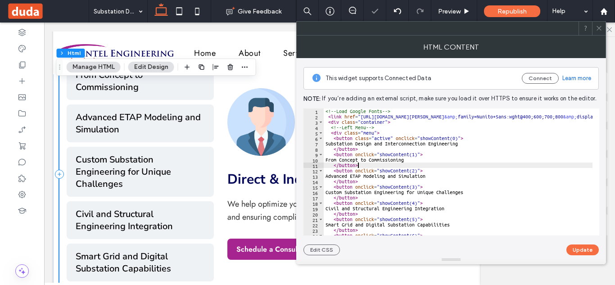
type textarea "**********"
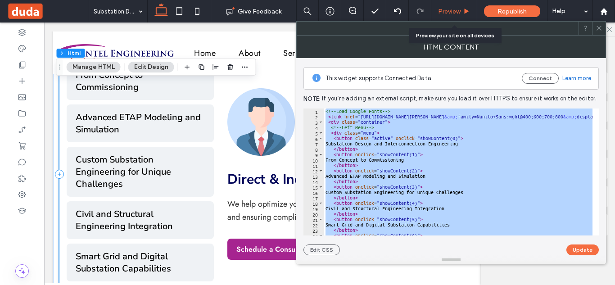
click at [456, 7] on div "Preview" at bounding box center [454, 11] width 46 height 23
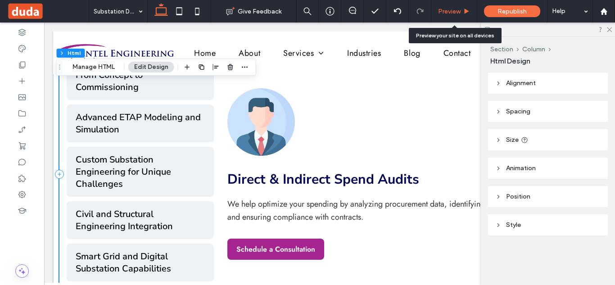
click at [450, 9] on span "Preview" at bounding box center [449, 12] width 23 height 8
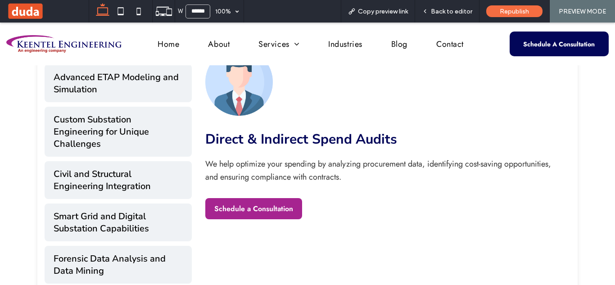
scroll to position [470, 0]
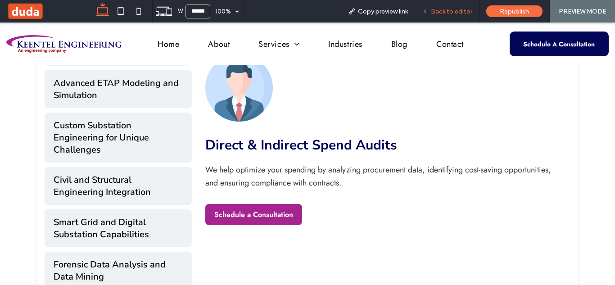
click at [445, 9] on span "Back to editor" at bounding box center [451, 12] width 41 height 8
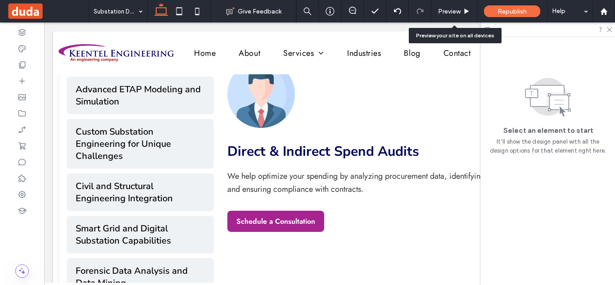
scroll to position [469, 0]
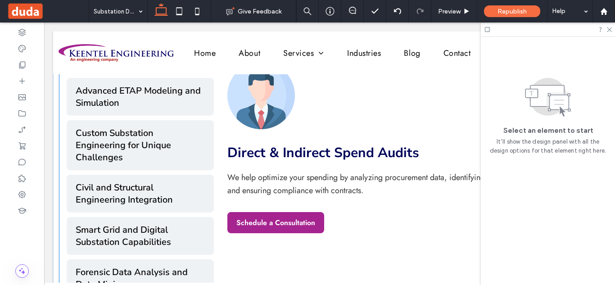
click at [274, 147] on h3 "Direct & Indirect Spend Audits" at bounding box center [403, 153] width 352 height 20
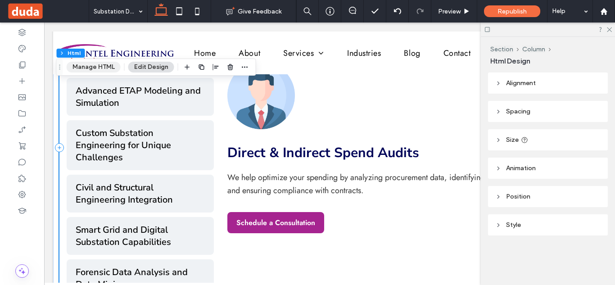
click at [103, 63] on button "Manage HTML" at bounding box center [94, 67] width 54 height 11
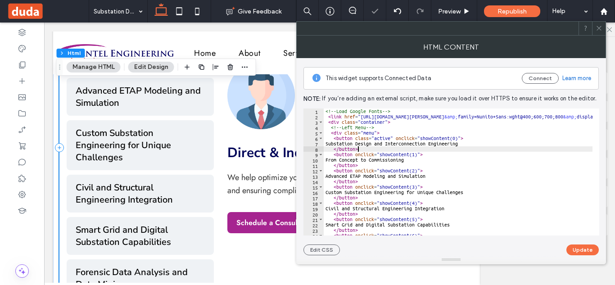
type textarea "**********"
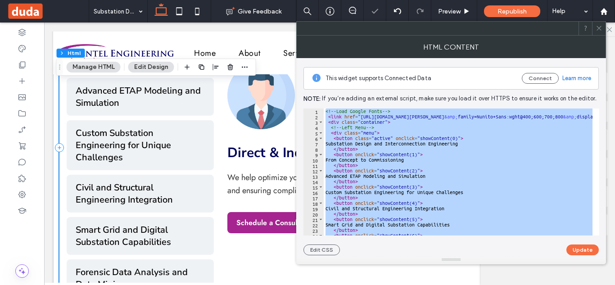
paste textarea "Cursor at row 267"
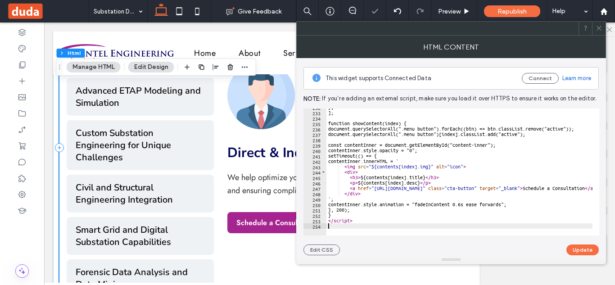
scroll to position [1252, 0]
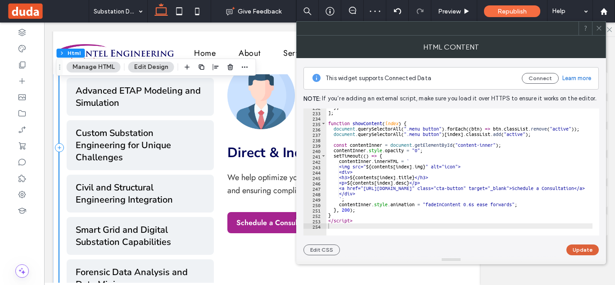
click at [574, 248] on button "Update" at bounding box center [582, 249] width 32 height 11
click at [450, 9] on span "Preview" at bounding box center [449, 12] width 23 height 8
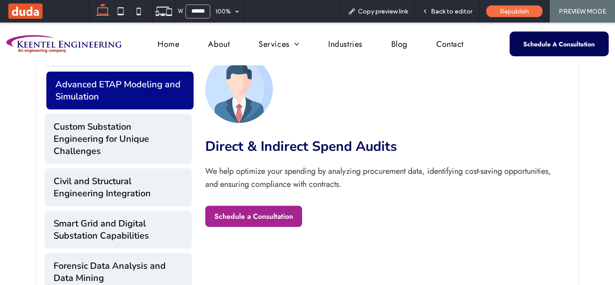
click at [155, 93] on button "Advanced ETAP Modeling and Simulation" at bounding box center [119, 91] width 147 height 38
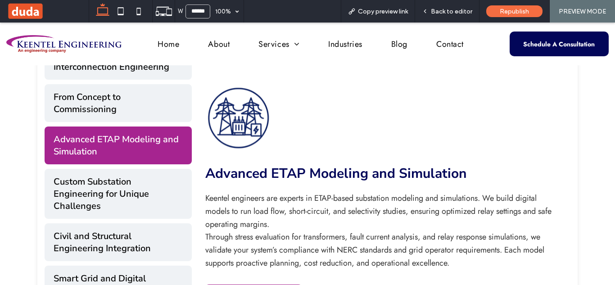
scroll to position [411, 0]
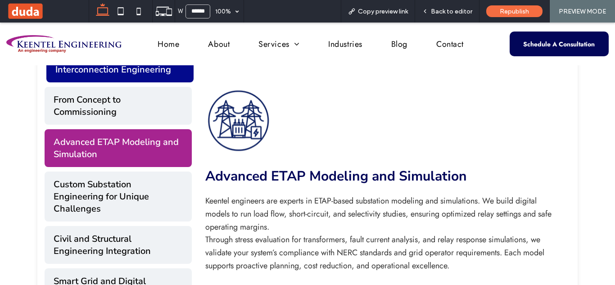
click at [171, 80] on button "Substation Design and Interconnection Engineering" at bounding box center [119, 64] width 147 height 38
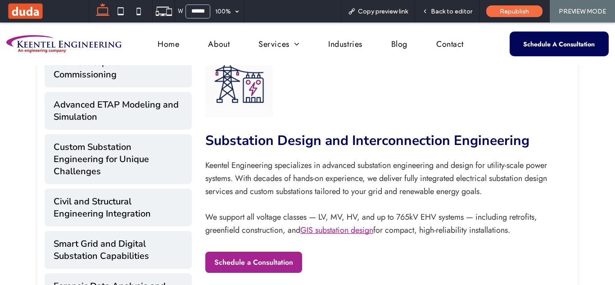
scroll to position [434, 0]
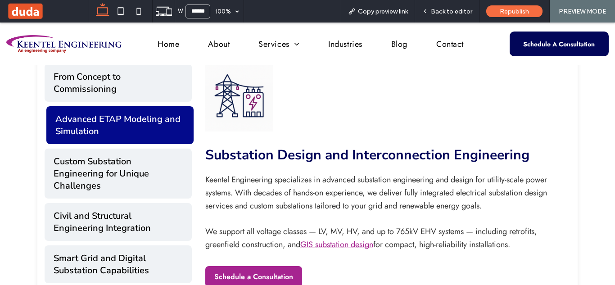
click at [127, 124] on button "Advanced ETAP Modeling and Simulation" at bounding box center [119, 125] width 147 height 38
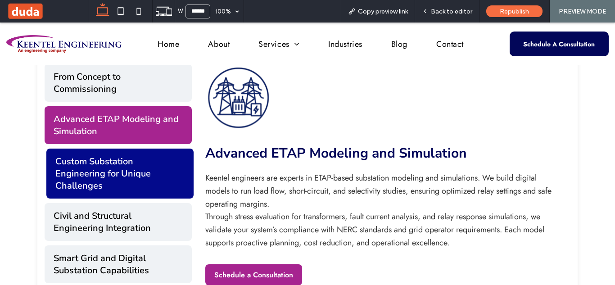
click at [159, 154] on button "Custom Substation Engineering for Unique Challenges" at bounding box center [119, 174] width 147 height 50
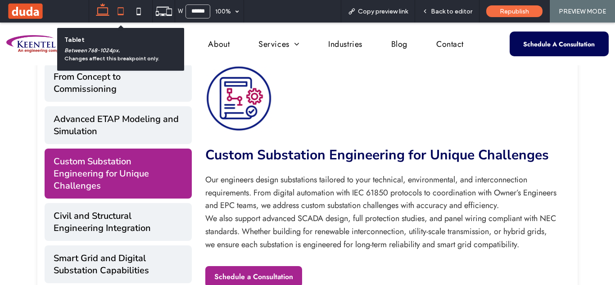
click at [122, 13] on icon at bounding box center [121, 11] width 18 height 18
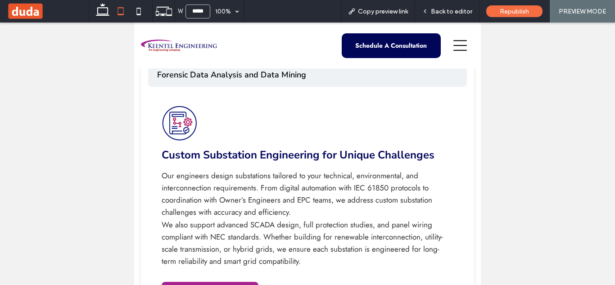
scroll to position [600, 0]
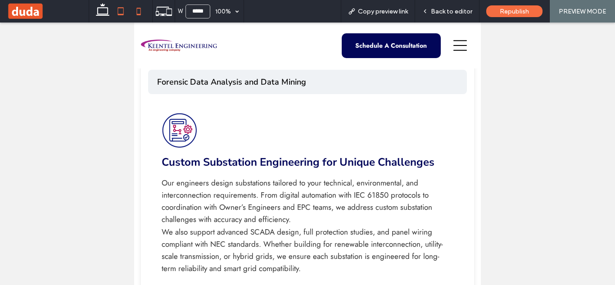
click at [140, 14] on use at bounding box center [139, 11] width 4 height 7
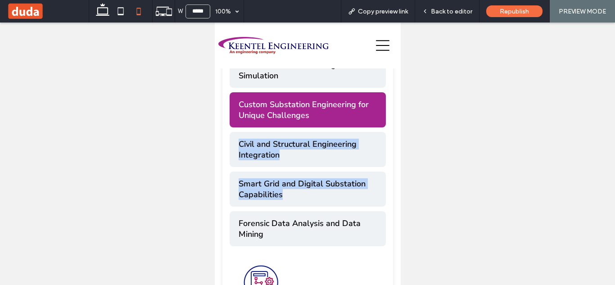
scroll to position [713, 2]
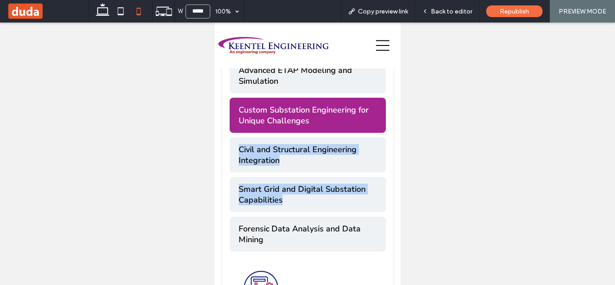
drag, startPoint x: 400, startPoint y: 94, endPoint x: 395, endPoint y: 105, distance: 11.9
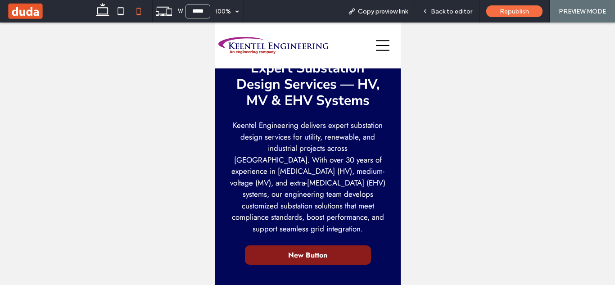
scroll to position [0, 2]
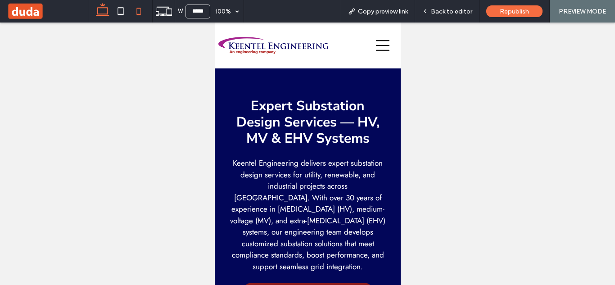
click at [100, 12] on icon at bounding box center [103, 11] width 18 height 18
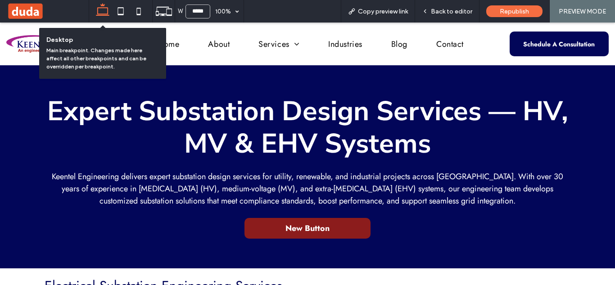
type input "******"
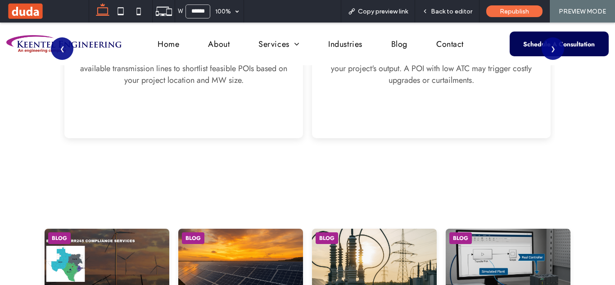
scroll to position [898, 0]
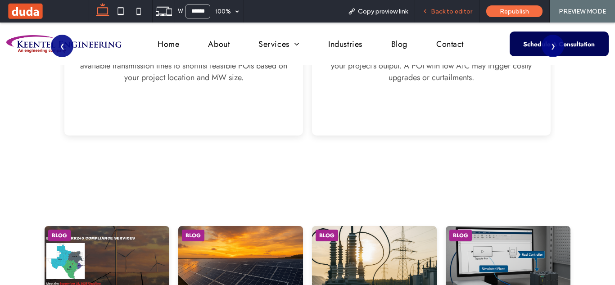
click at [457, 13] on span "Back to editor" at bounding box center [451, 12] width 41 height 8
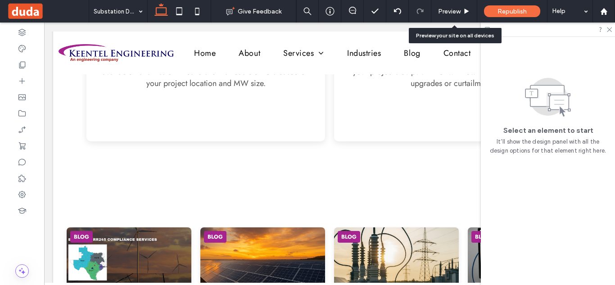
scroll to position [892, 0]
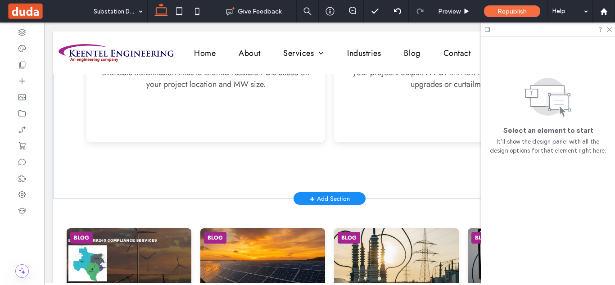
click at [324, 194] on div "+ Add Section" at bounding box center [330, 198] width 40 height 11
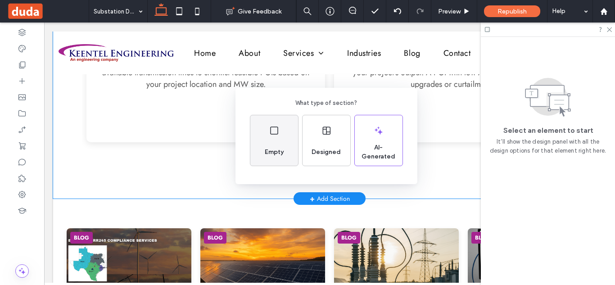
click at [263, 144] on div "Empty" at bounding box center [274, 152] width 26 height 20
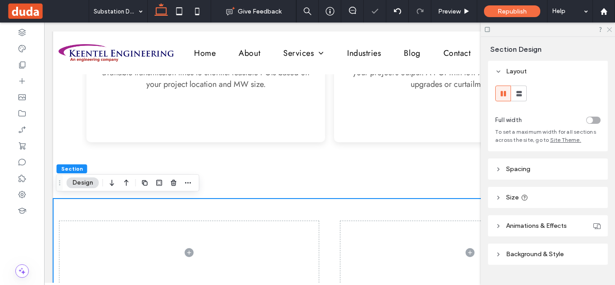
click at [609, 27] on icon at bounding box center [609, 29] width 6 height 6
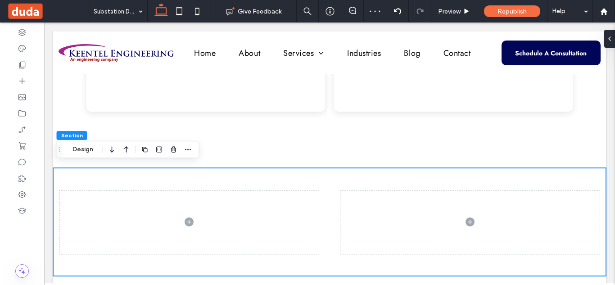
scroll to position [948, 0]
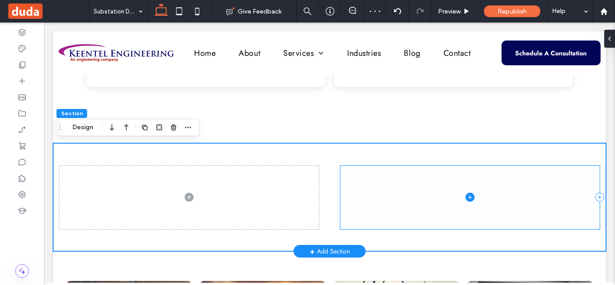
click at [399, 199] on span at bounding box center [469, 198] width 259 height 64
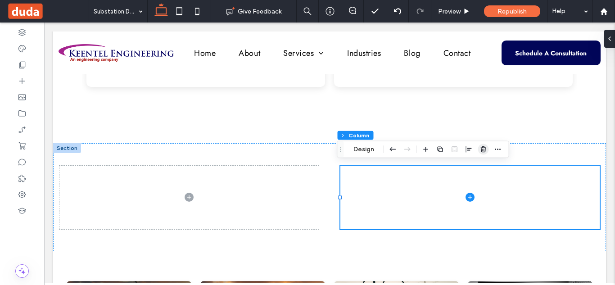
click at [483, 149] on use "button" at bounding box center [482, 149] width 5 height 6
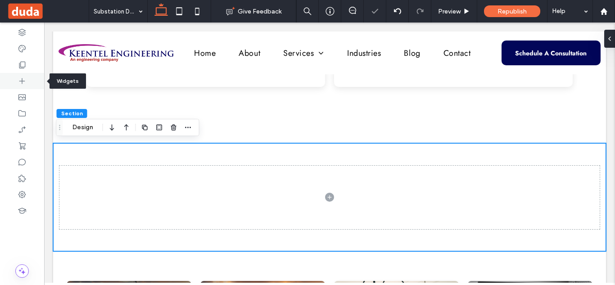
click at [28, 86] on div at bounding box center [22, 81] width 44 height 16
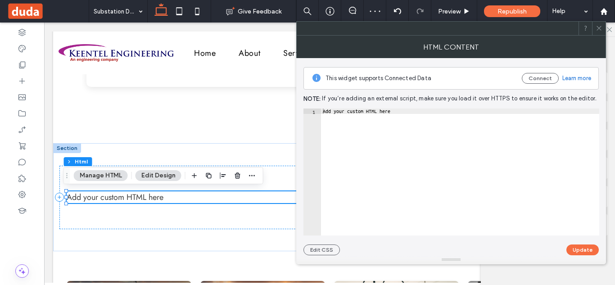
type textarea "**********"
click at [374, 114] on div "Add your custom HTML here" at bounding box center [460, 177] width 278 height 138
paste textarea "Cursor at row 1"
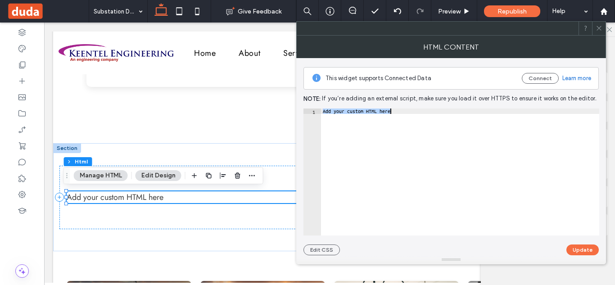
scroll to position [1602, 0]
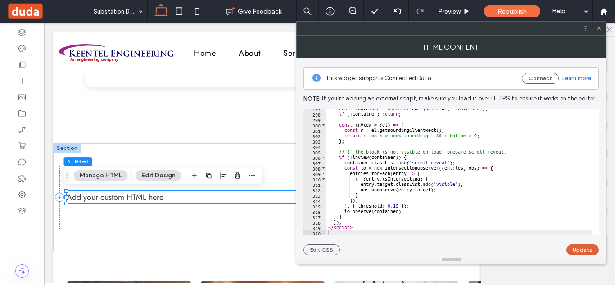
click at [575, 247] on button "Update" at bounding box center [582, 249] width 32 height 11
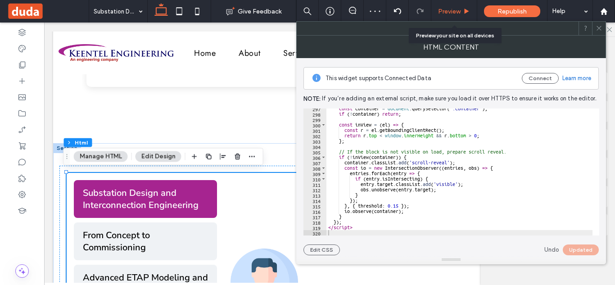
click at [449, 9] on span "Preview" at bounding box center [449, 12] width 23 height 8
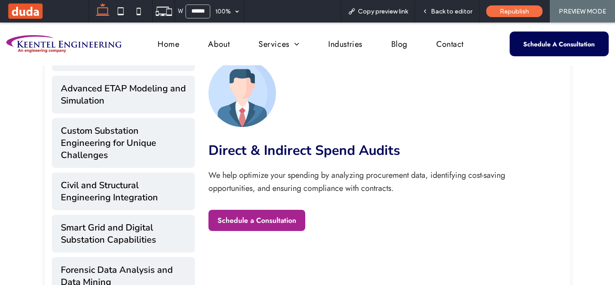
scroll to position [1129, 0]
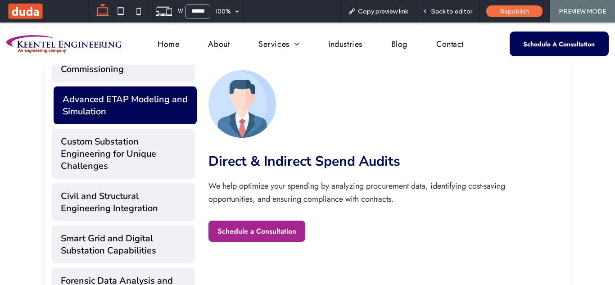
click at [174, 97] on button "Advanced ETAP Modeling and Simulation" at bounding box center [125, 105] width 143 height 38
click at [176, 101] on button "Advanced ETAP Modeling and Simulation" at bounding box center [125, 105] width 143 height 38
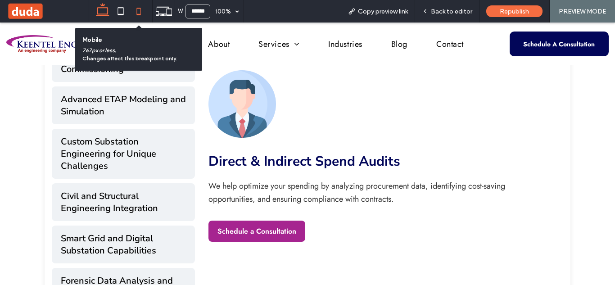
click at [140, 13] on icon at bounding box center [139, 11] width 18 height 18
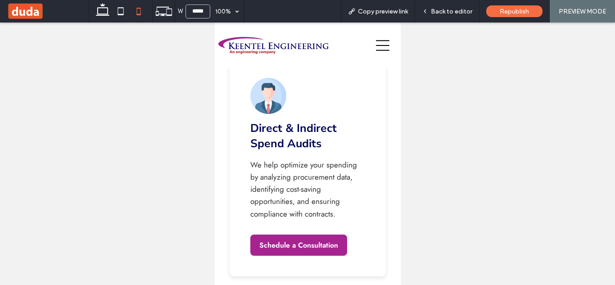
scroll to position [1837, 0]
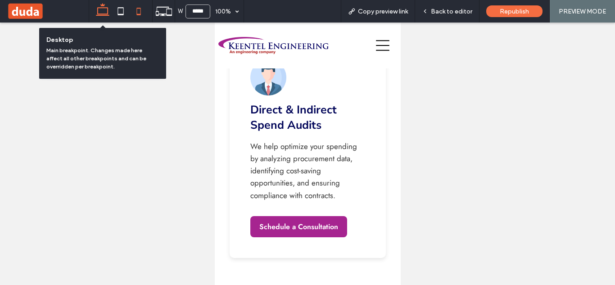
click at [101, 9] on icon at bounding box center [103, 11] width 18 height 18
type input "******"
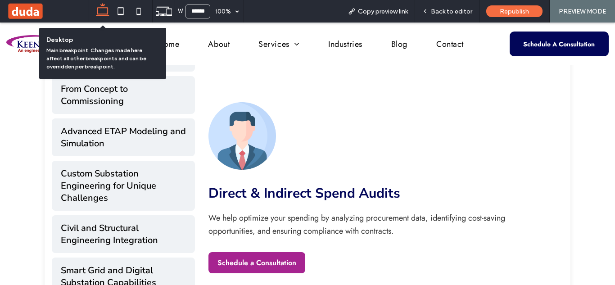
scroll to position [1109, 0]
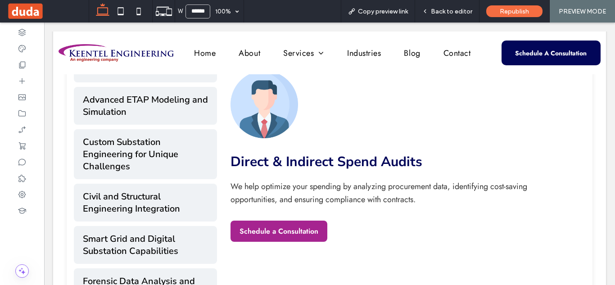
scroll to position [1122, 0]
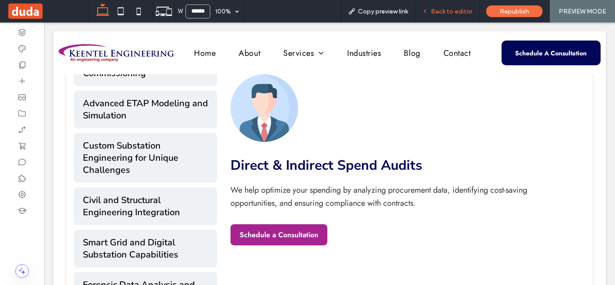
click at [451, 9] on span "Back to editor" at bounding box center [451, 12] width 41 height 8
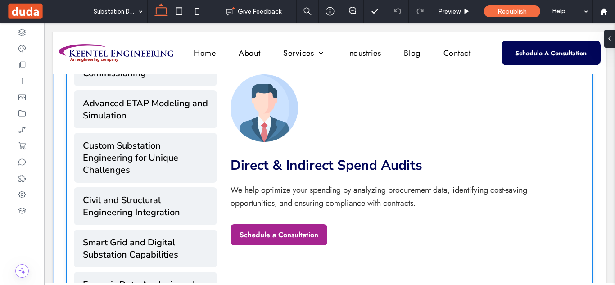
click at [299, 163] on h3 "Direct & Indirect Spend Audits" at bounding box center [400, 165] width 341 height 20
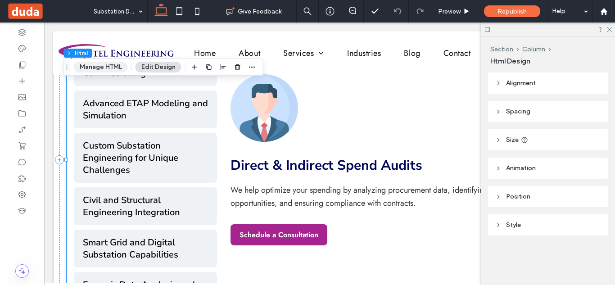
click at [118, 68] on button "Manage HTML" at bounding box center [101, 67] width 54 height 11
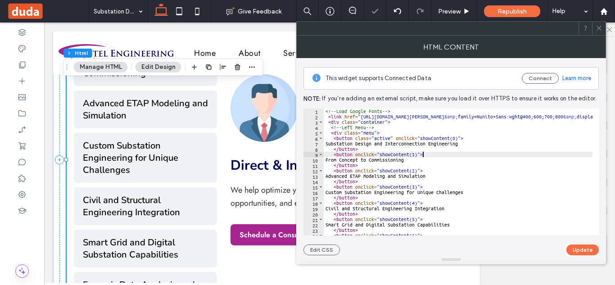
type textarea "**********"
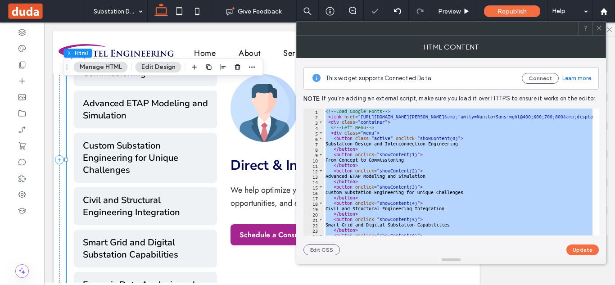
paste textarea "Cursor at row 301"
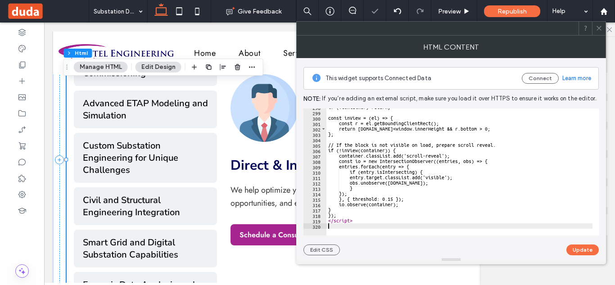
scroll to position [1608, 0]
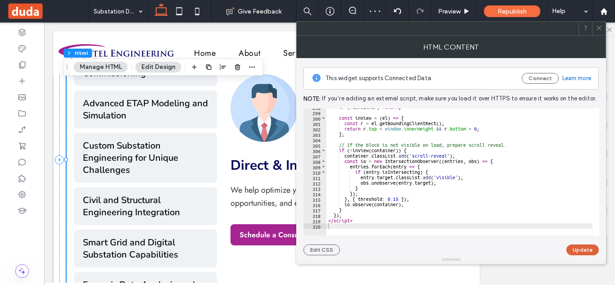
click at [578, 253] on button "Update" at bounding box center [582, 249] width 32 height 11
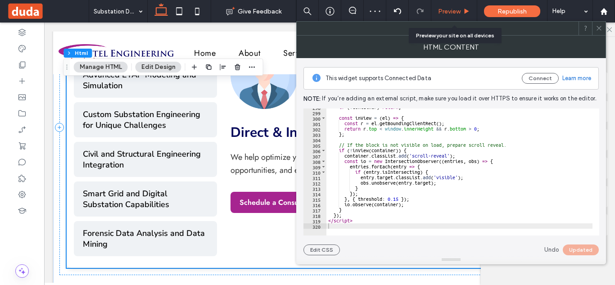
scroll to position [1080, 0]
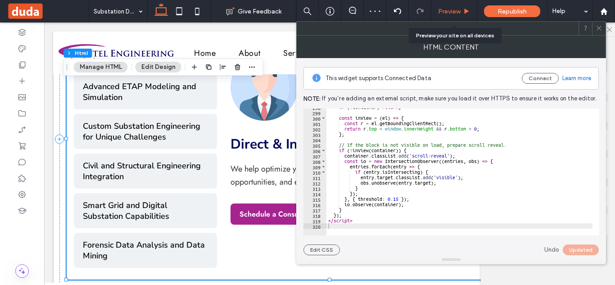
click at [454, 9] on span "Preview" at bounding box center [449, 12] width 23 height 8
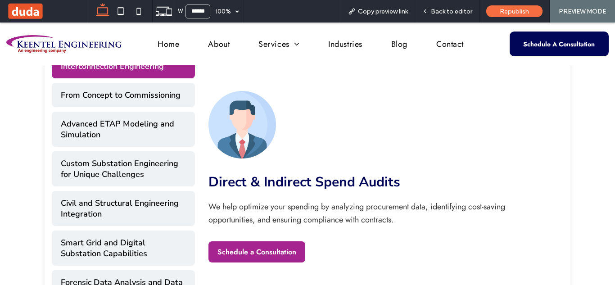
scroll to position [1042, 0]
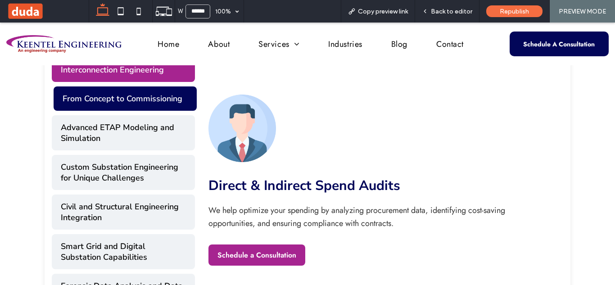
click at [162, 98] on button "From Concept to Commissioning" at bounding box center [125, 98] width 143 height 24
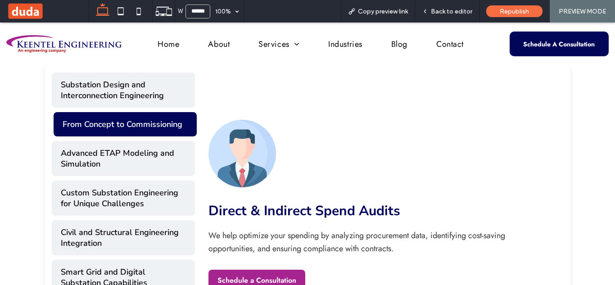
scroll to position [1068, 0]
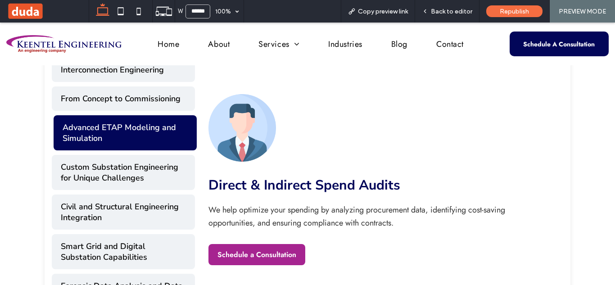
click at [163, 124] on button "Advanced ETAP Modeling and Simulation" at bounding box center [125, 132] width 143 height 35
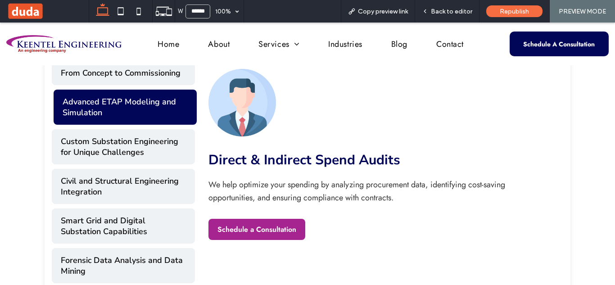
scroll to position [1042, 0]
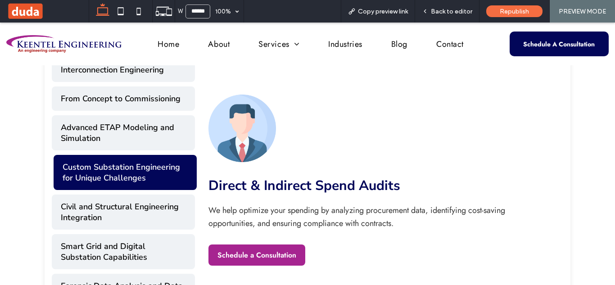
click at [161, 166] on button "Custom Substation Engineering for Unique Challenges" at bounding box center [125, 172] width 143 height 35
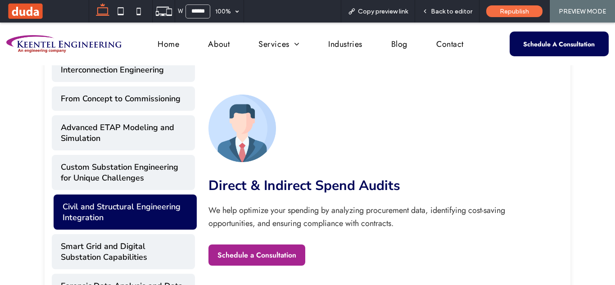
click at [164, 215] on button "Civil and Structural Engineering Integration" at bounding box center [125, 211] width 143 height 35
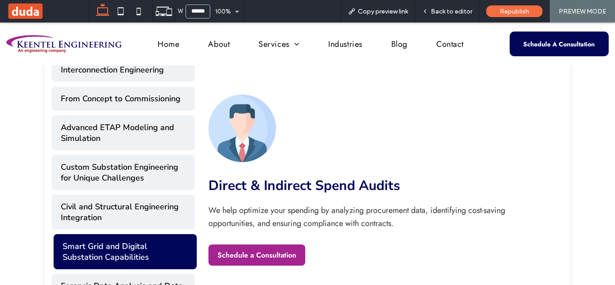
click at [168, 250] on button "Smart Grid and Digital Substation Capabilities" at bounding box center [125, 251] width 143 height 35
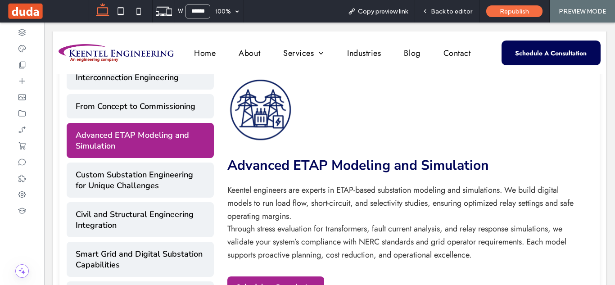
scroll to position [407, 0]
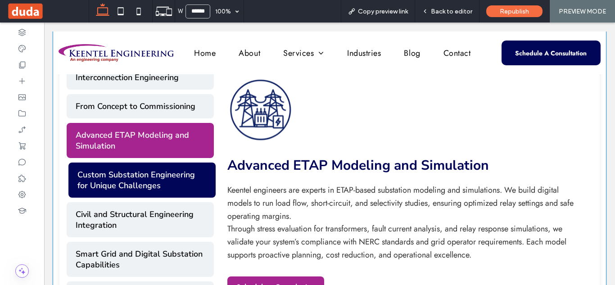
click at [194, 176] on button "Custom Substation Engineering for Unique Challenges" at bounding box center [141, 179] width 147 height 35
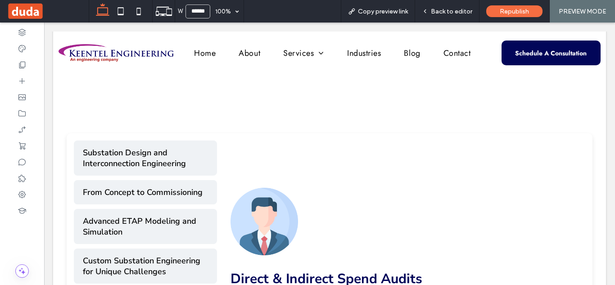
scroll to position [990, 0]
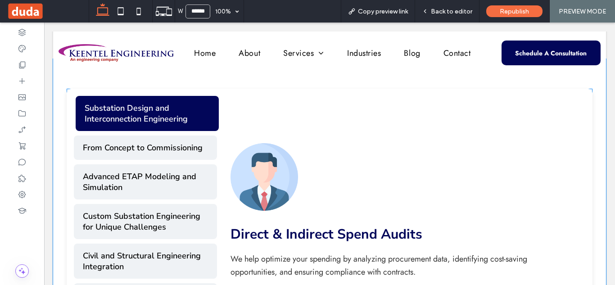
click at [194, 114] on button "Substation Design and Interconnection Engineering" at bounding box center [147, 113] width 143 height 35
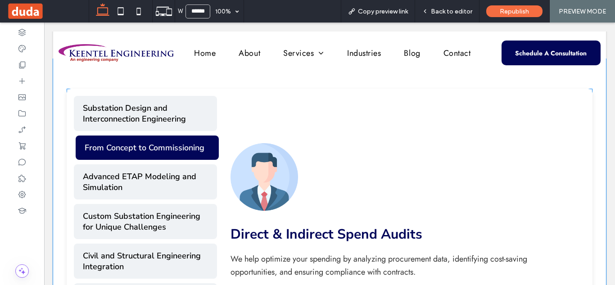
click at [191, 147] on button "From Concept to Commissioning" at bounding box center [147, 147] width 143 height 24
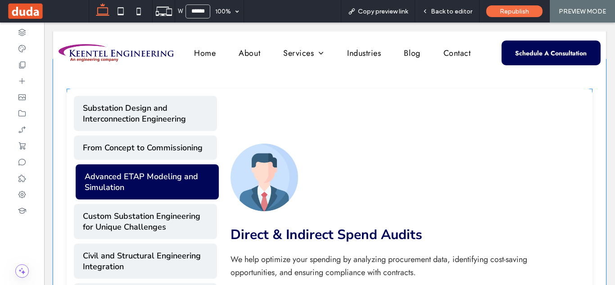
click at [190, 183] on button "Advanced ETAP Modeling and Simulation" at bounding box center [147, 181] width 143 height 35
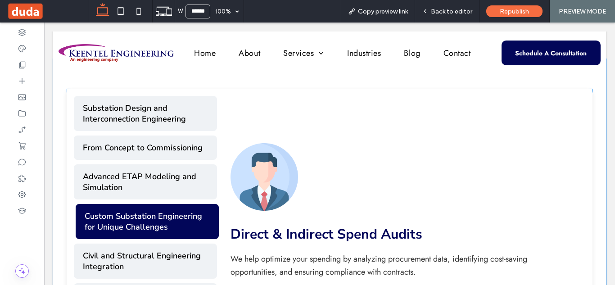
click at [191, 219] on button "Custom Substation Engineering for Unique Challenges" at bounding box center [147, 221] width 143 height 35
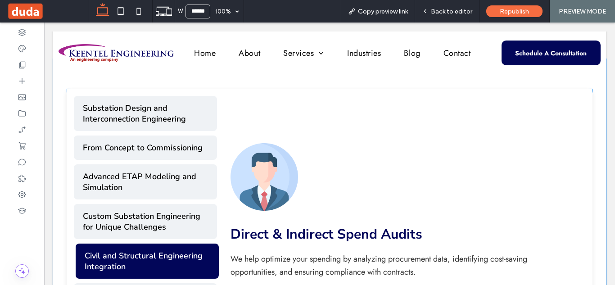
click at [191, 248] on button "Civil and Structural Engineering Integration" at bounding box center [147, 261] width 143 height 35
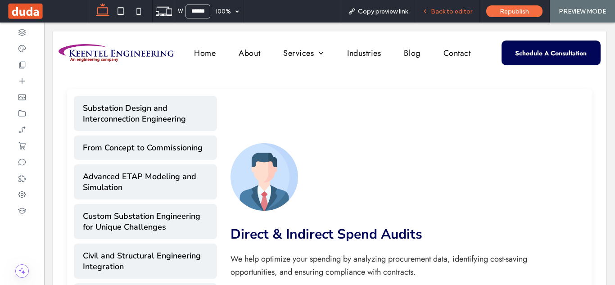
click at [439, 14] on span "Back to editor" at bounding box center [451, 12] width 41 height 8
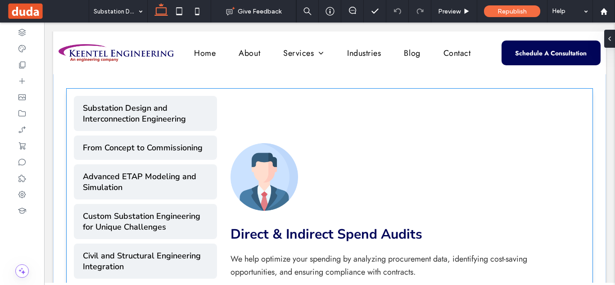
click at [325, 147] on div "Direct & Indirect Spend Audits We help optimize your spending by analyzing proc…" at bounding box center [400, 229] width 341 height 172
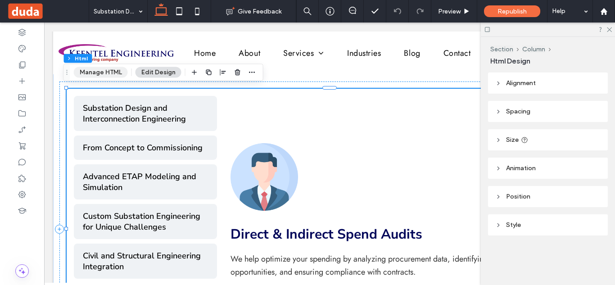
click at [112, 72] on button "Manage HTML" at bounding box center [101, 72] width 54 height 11
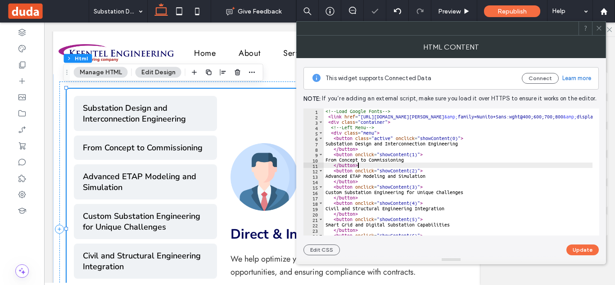
type textarea "**********"
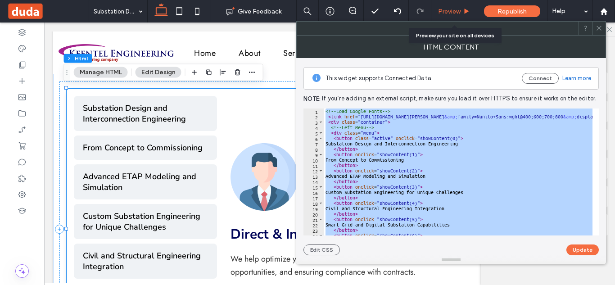
click at [459, 16] on div "Preview" at bounding box center [454, 11] width 46 height 23
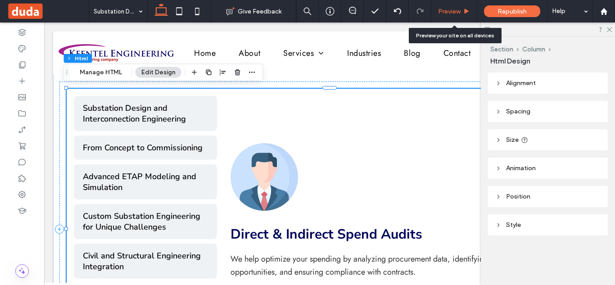
click at [457, 12] on span "Preview" at bounding box center [449, 12] width 23 height 8
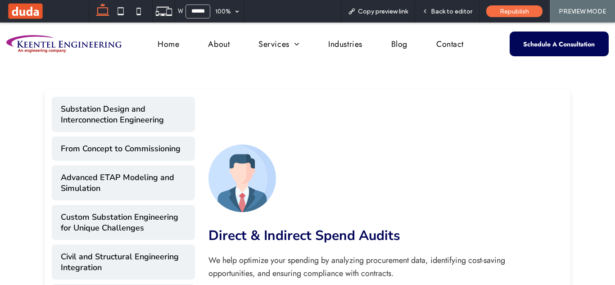
scroll to position [995, 0]
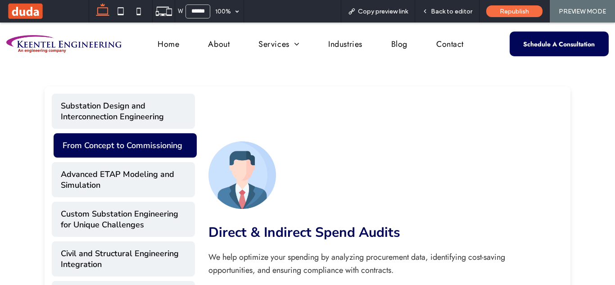
click at [140, 144] on button "From Concept to Commissioning" at bounding box center [125, 145] width 143 height 24
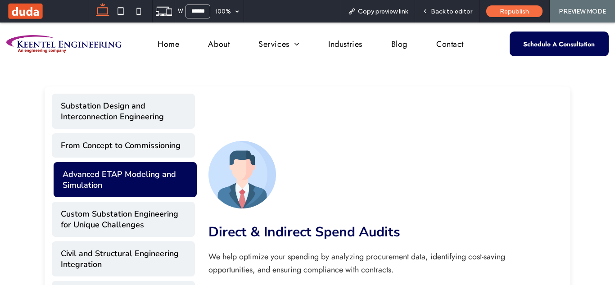
click at [152, 177] on button "Advanced ETAP Modeling and Simulation" at bounding box center [125, 179] width 143 height 35
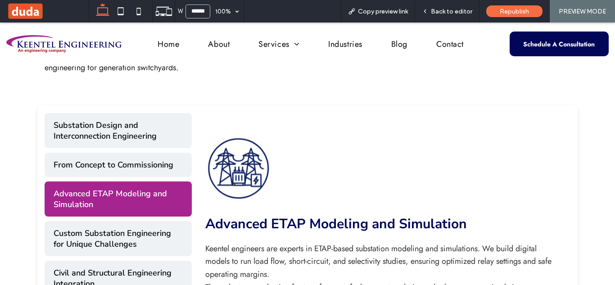
scroll to position [349, 0]
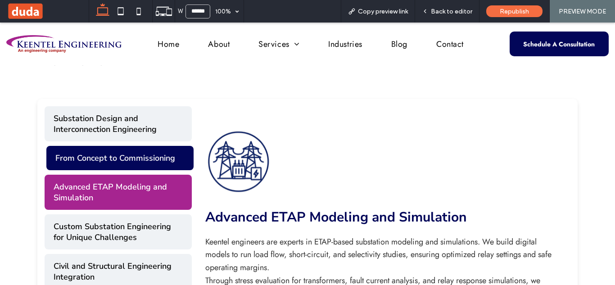
click at [127, 162] on button "From Concept to Commissioning" at bounding box center [119, 158] width 147 height 24
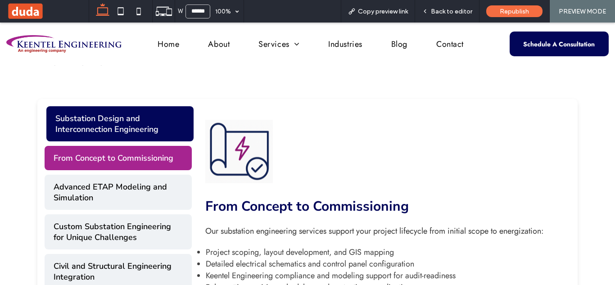
click at [134, 132] on button "Substation Design and Interconnection Engineering" at bounding box center [119, 123] width 147 height 35
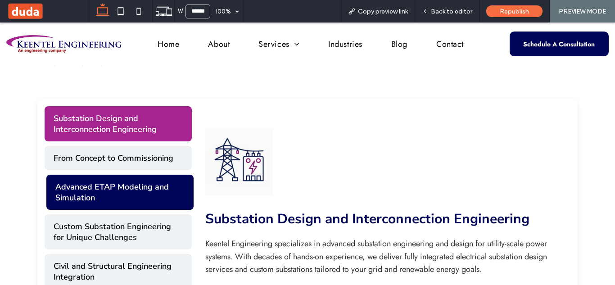
click at [146, 197] on button "Advanced ETAP Modeling and Simulation" at bounding box center [119, 192] width 147 height 35
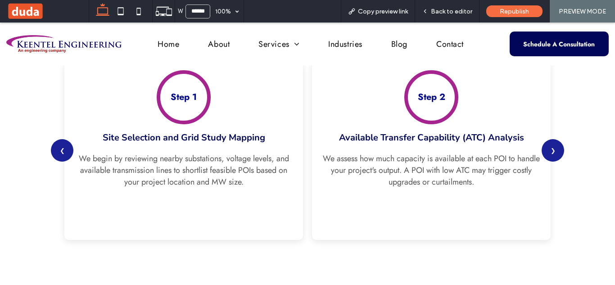
scroll to position [758, 0]
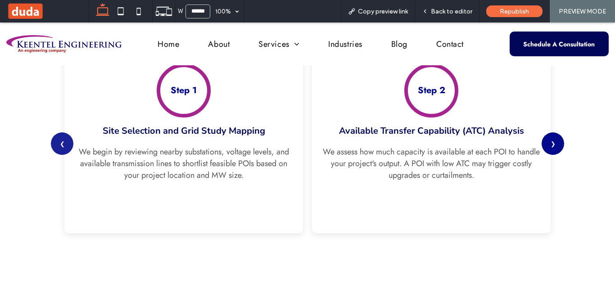
click at [555, 144] on button "❯" at bounding box center [553, 143] width 23 height 23
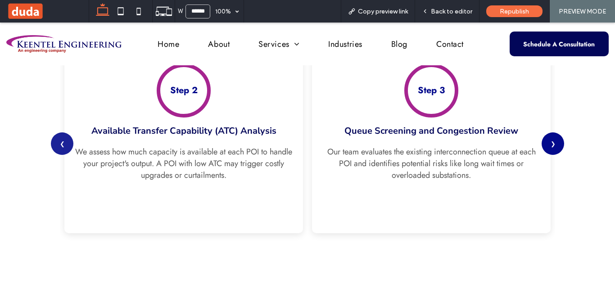
click at [555, 144] on button "❯" at bounding box center [553, 143] width 23 height 23
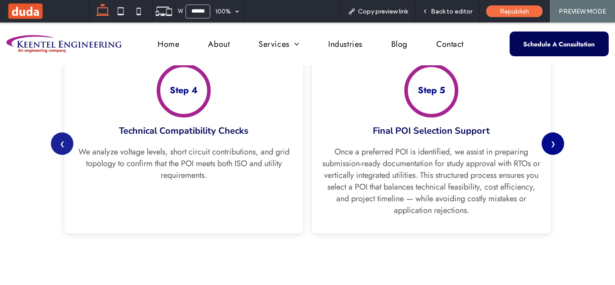
click at [555, 144] on button "❯" at bounding box center [553, 143] width 23 height 23
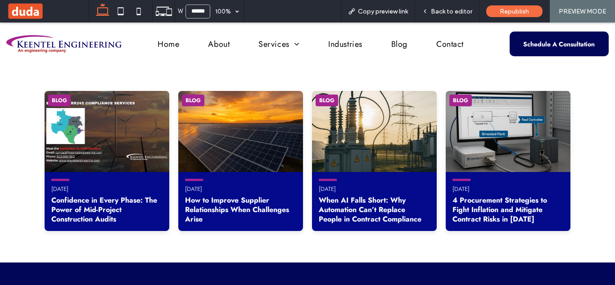
scroll to position [1339, 0]
